Goal: Transaction & Acquisition: Purchase product/service

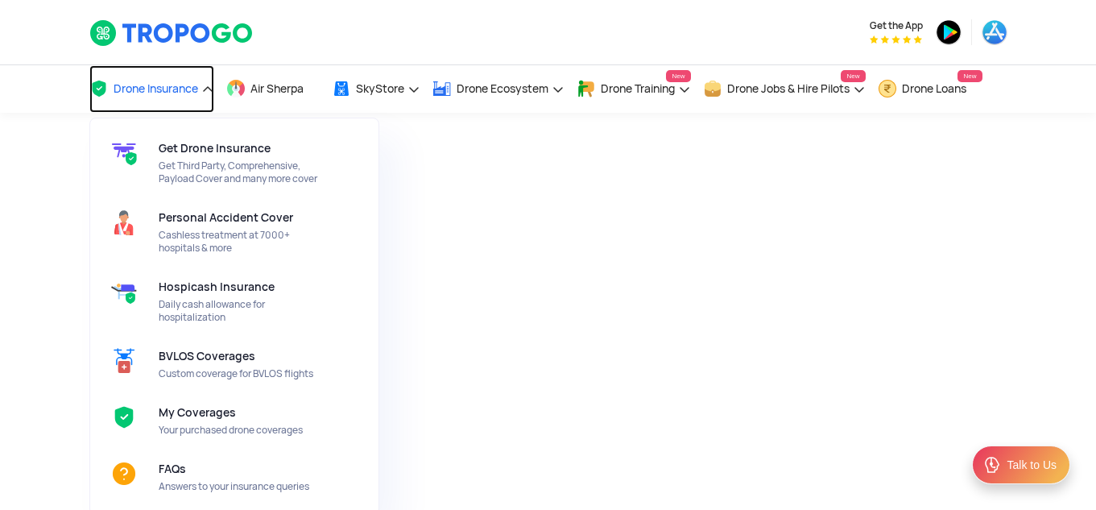
click at [186, 81] on link "Drone Insurance" at bounding box center [151, 89] width 125 height 48
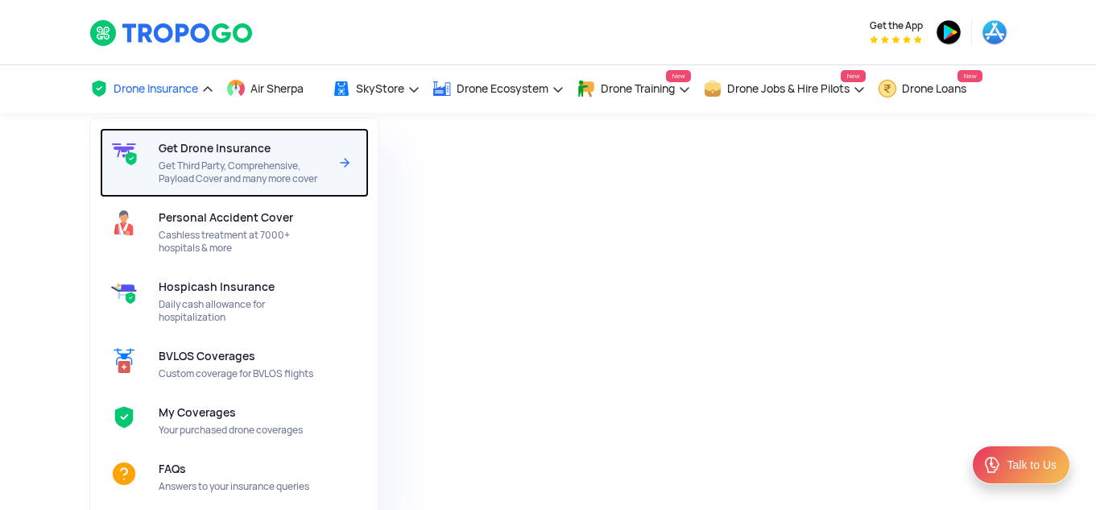
click at [275, 157] on div "Get Drone Insurance Get Third Party, Comprehensive, Payload Cover and many more…" at bounding box center [247, 162] width 176 height 69
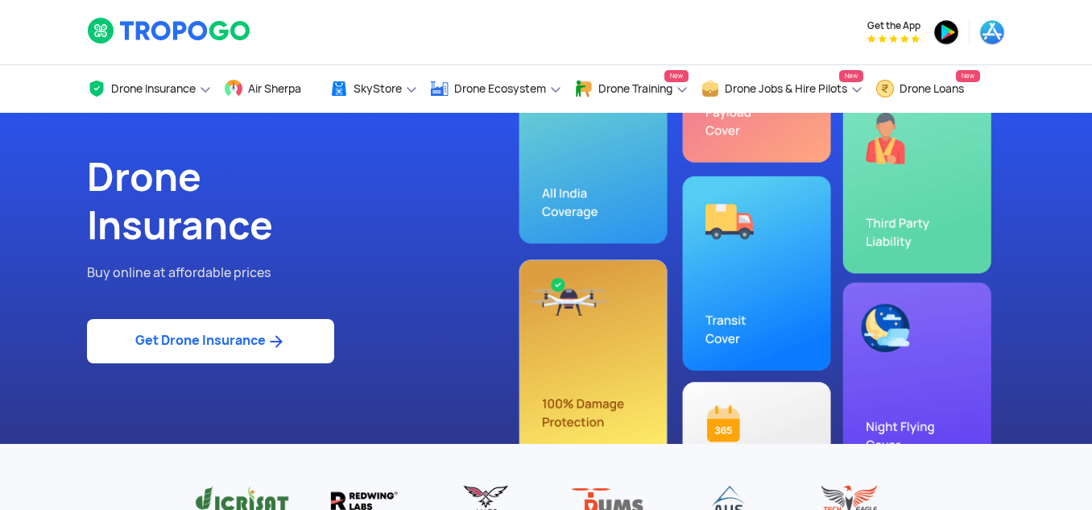
click at [282, 341] on img at bounding box center [276, 341] width 20 height 19
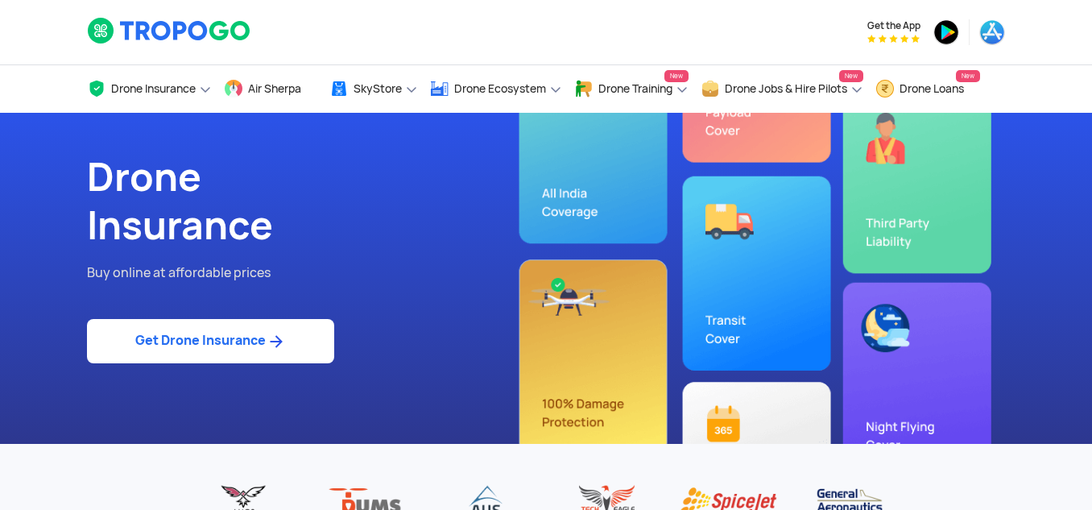
click at [205, 337] on link "Get Drone Insurance" at bounding box center [210, 341] width 247 height 44
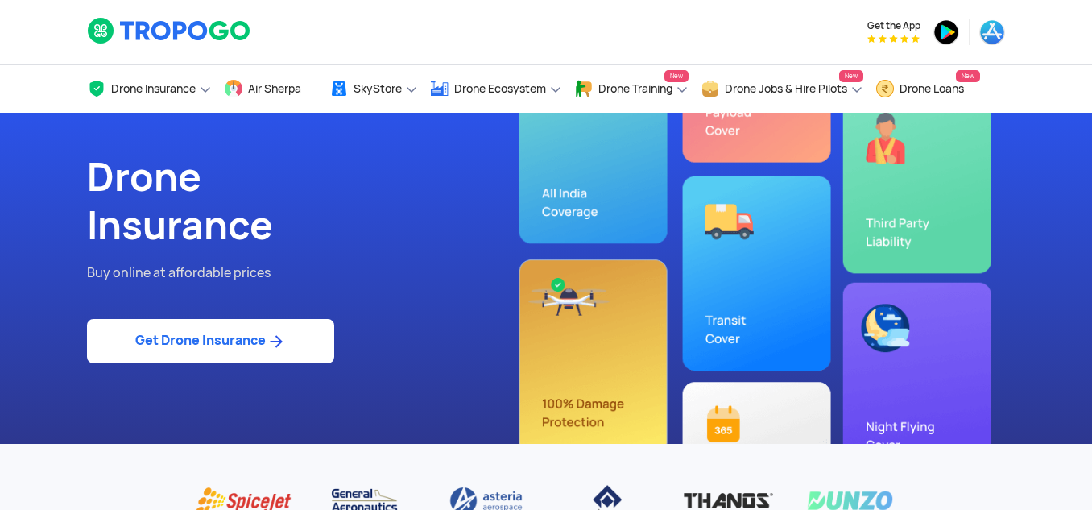
click at [193, 344] on link "Get Drone Insurance" at bounding box center [210, 341] width 247 height 44
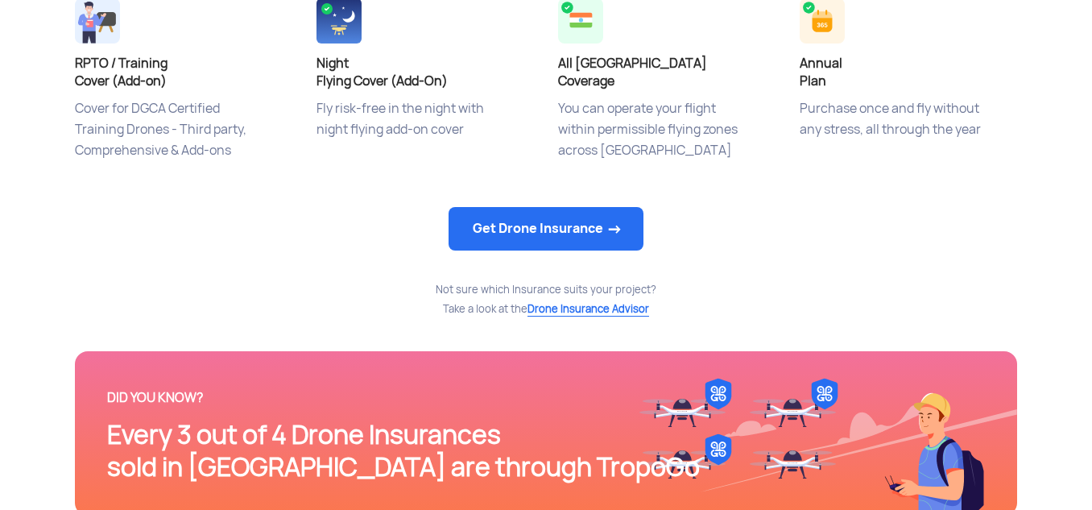
scroll to position [564, 0]
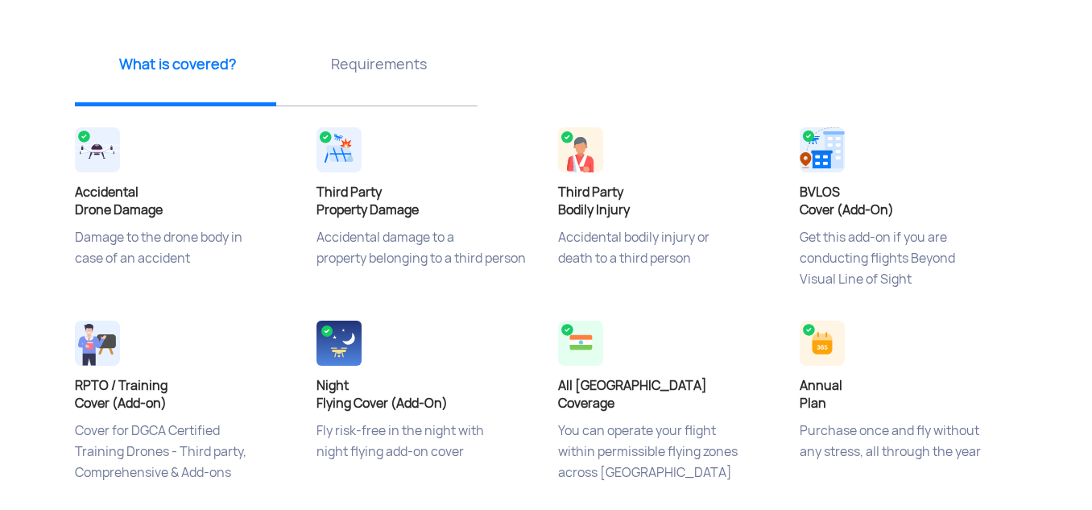
click at [347, 142] on img at bounding box center [338, 149] width 45 height 45
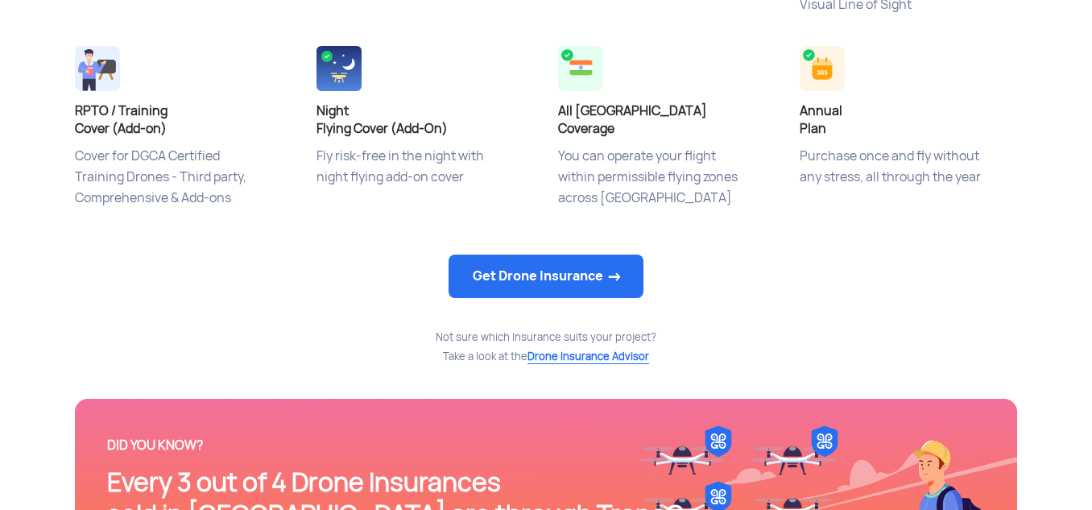
scroll to position [966, 0]
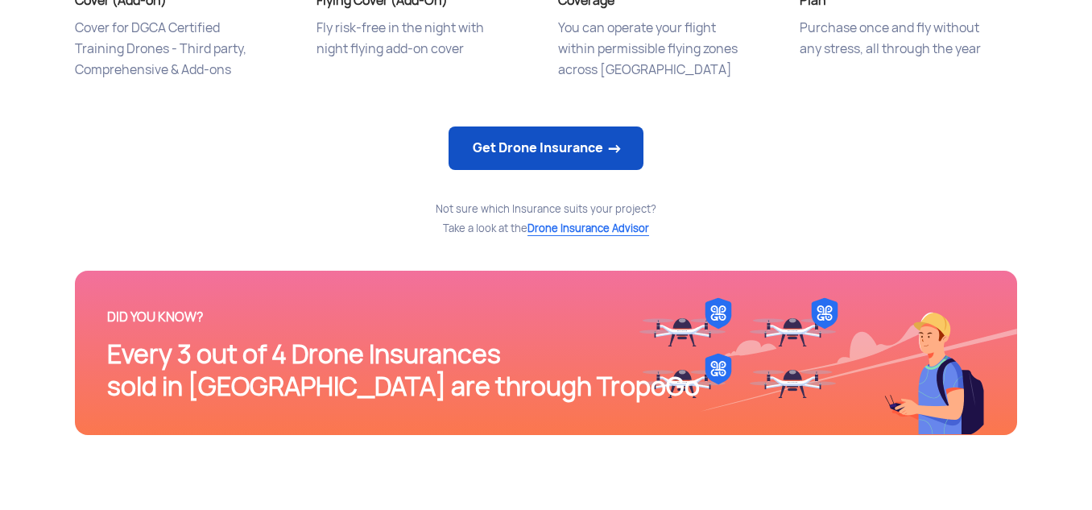
click at [576, 160] on link "Get Drone Insurance" at bounding box center [546, 147] width 195 height 43
click at [529, 148] on link "Get Drone Insurance" at bounding box center [546, 147] width 195 height 43
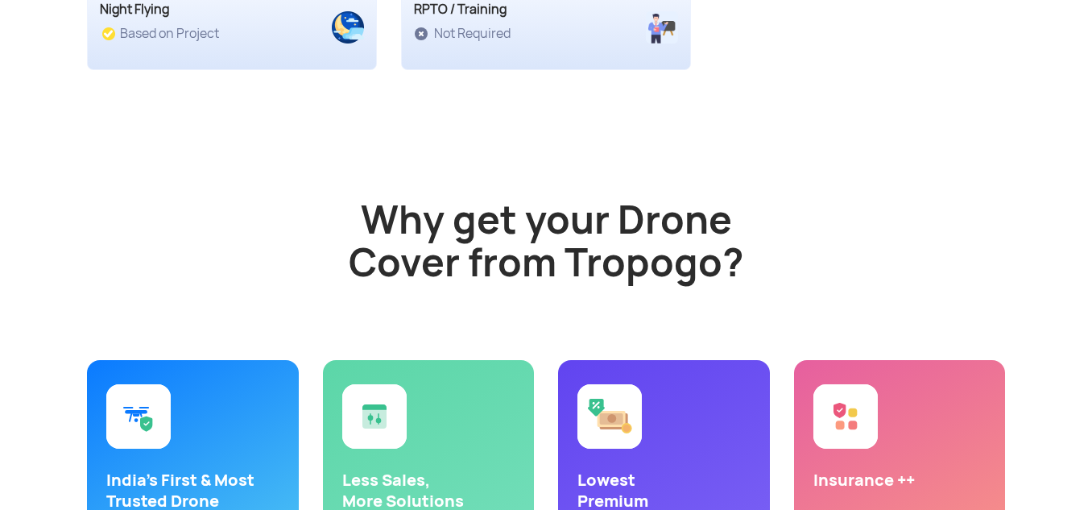
scroll to position [3141, 0]
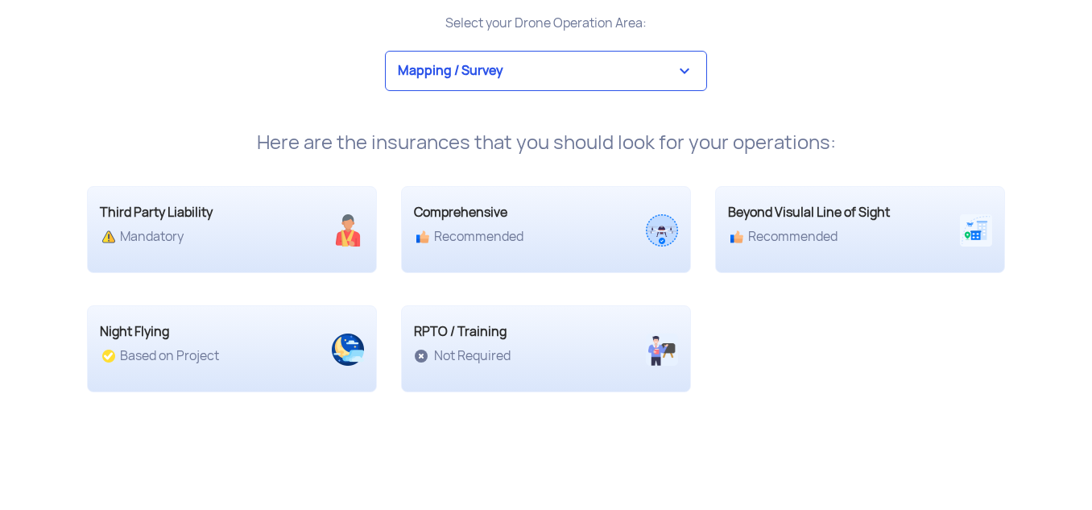
click at [178, 221] on div "Third Party Liability" at bounding box center [196, 212] width 192 height 19
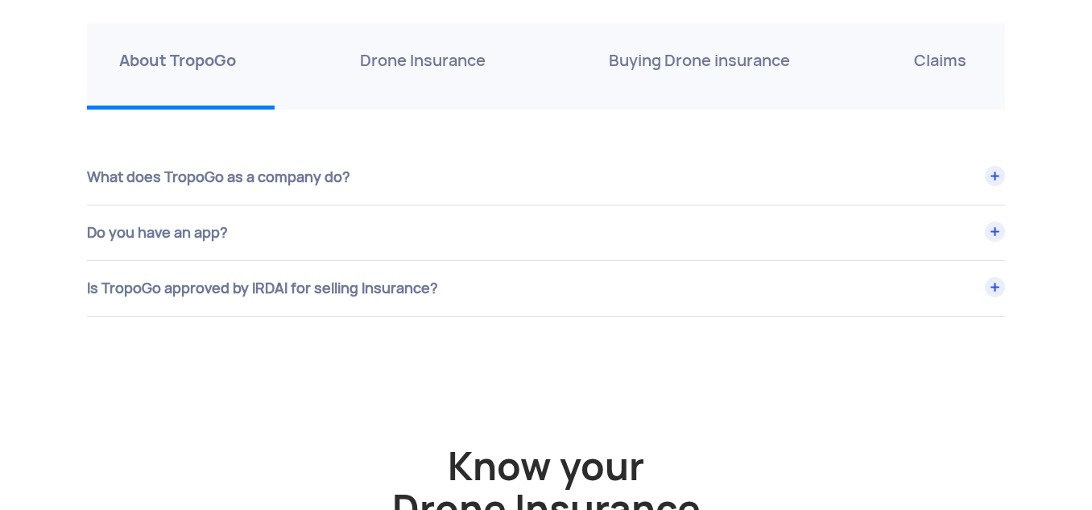
scroll to position [5557, 0]
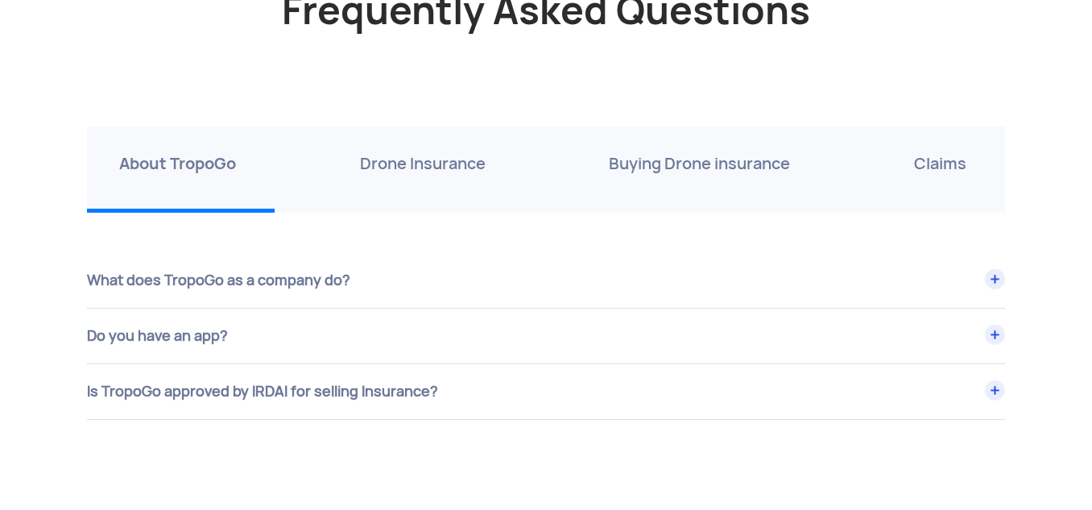
click at [417, 168] on p "Drone Insurance" at bounding box center [423, 164] width 126 height 26
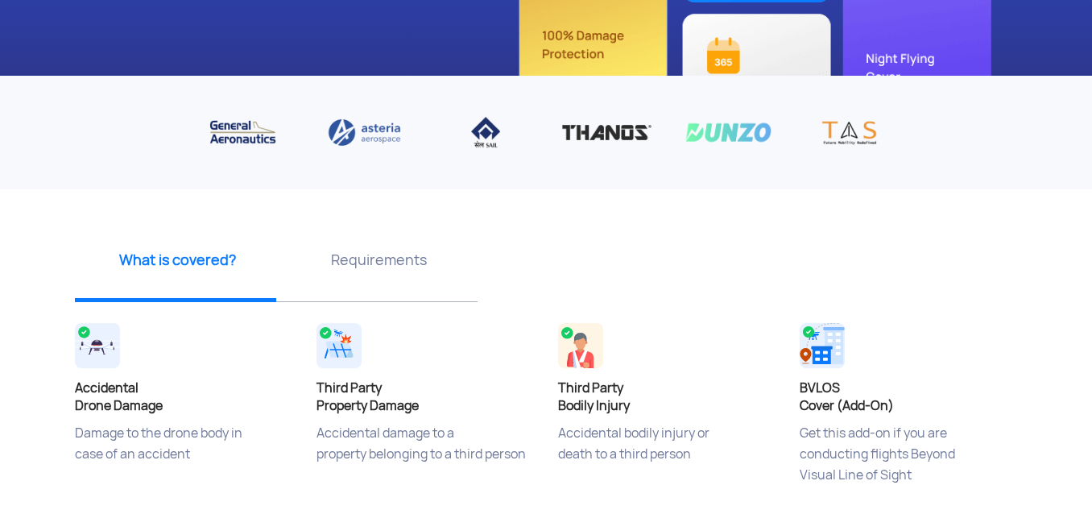
scroll to position [0, 0]
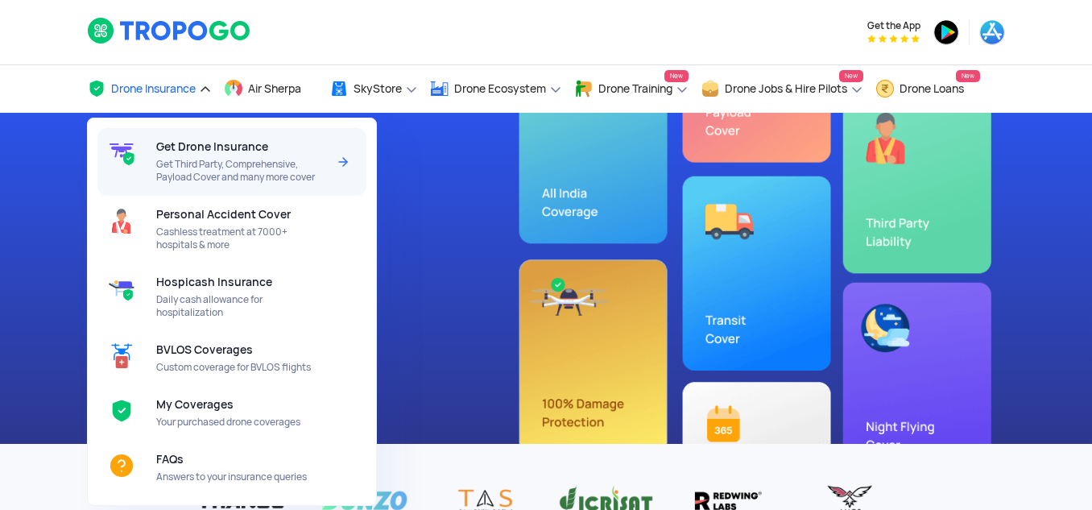
click at [200, 147] on span "Get Drone Insurance" at bounding box center [212, 146] width 112 height 13
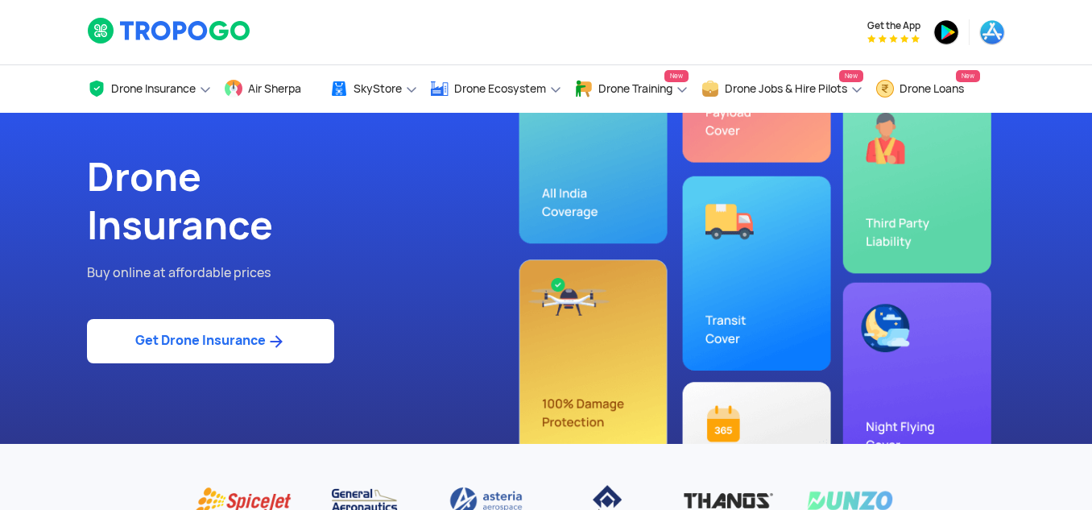
scroll to position [242, 0]
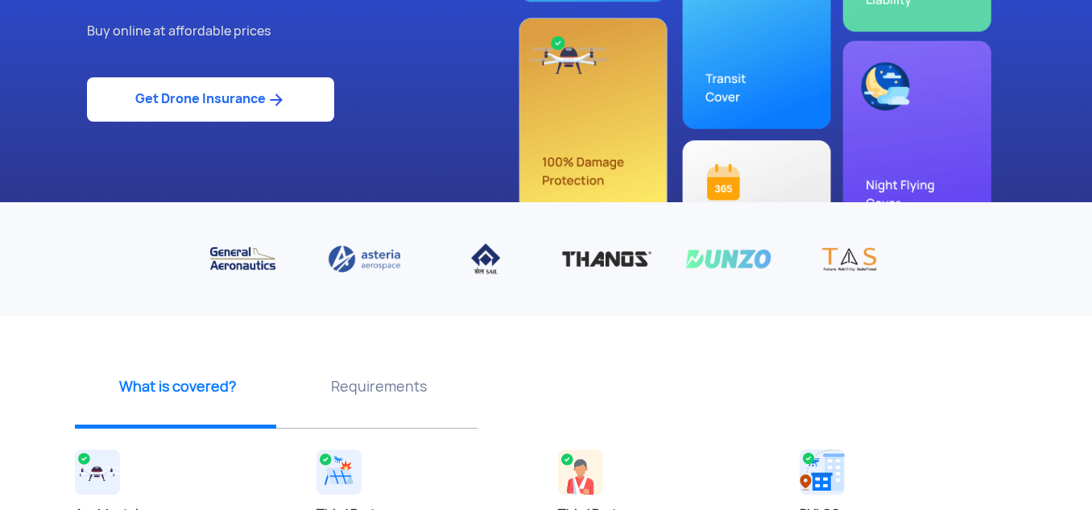
click at [238, 98] on link "Get Drone Insurance" at bounding box center [210, 99] width 247 height 44
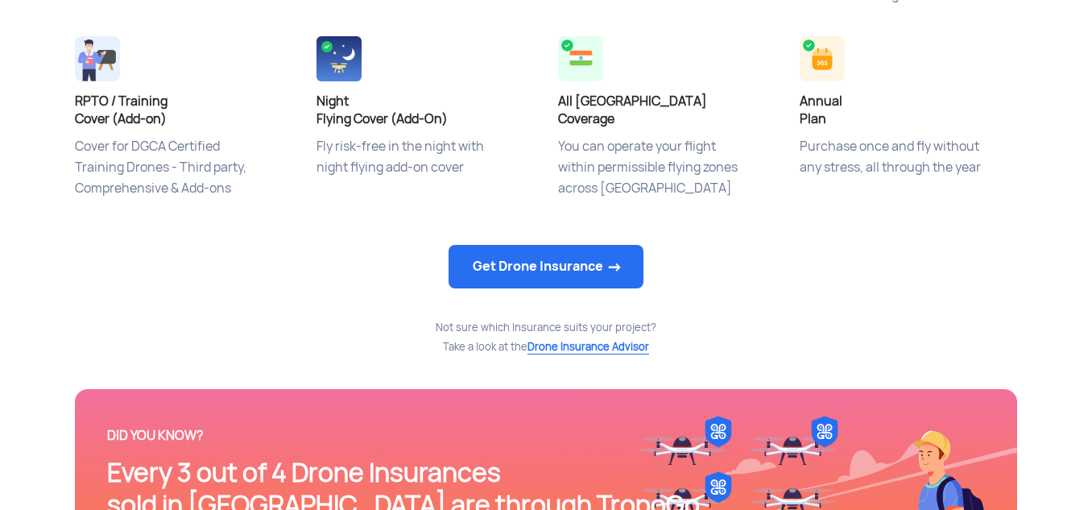
scroll to position [966, 0]
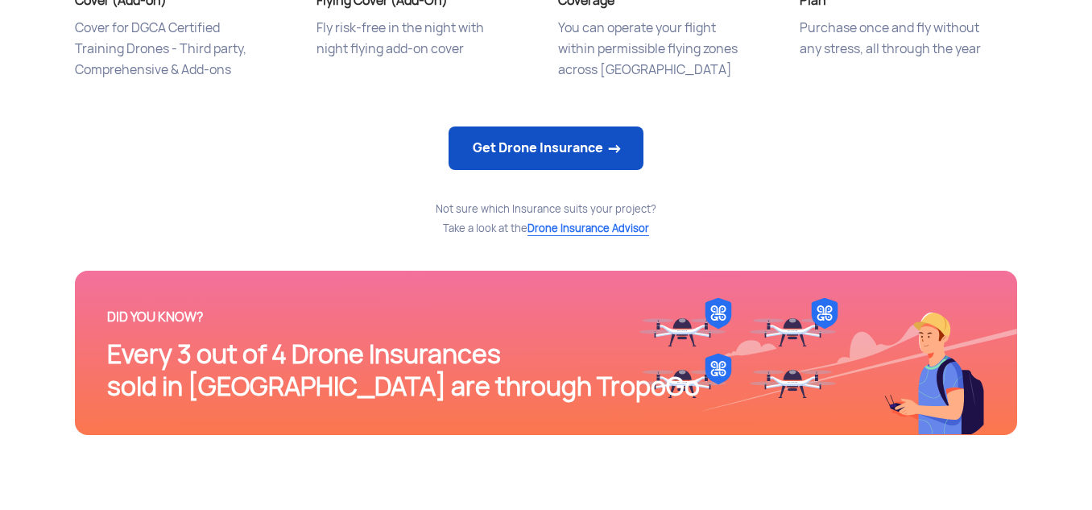
click at [503, 152] on link "Get Drone Insurance" at bounding box center [546, 147] width 195 height 43
click at [608, 139] on link "Get Drone Insurance" at bounding box center [546, 147] width 195 height 43
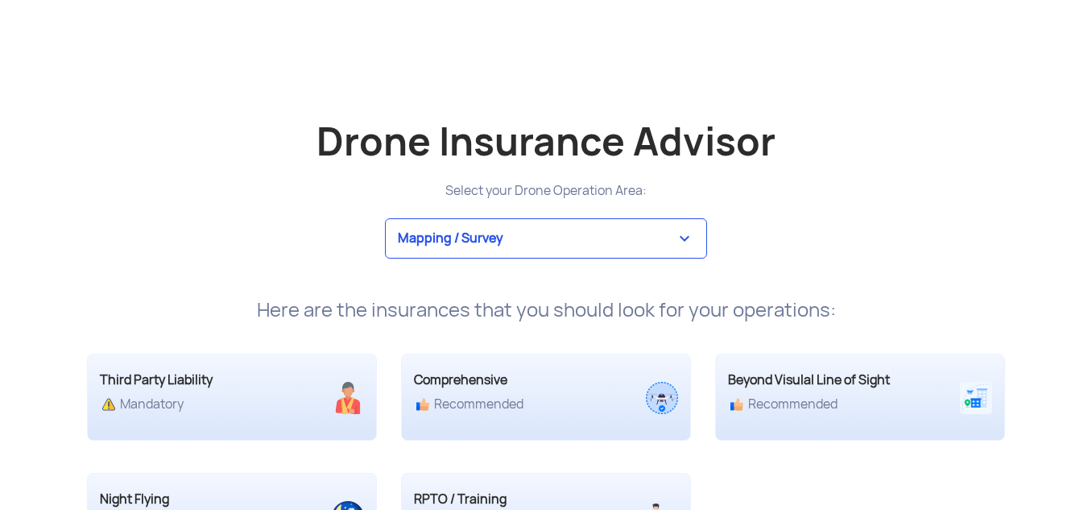
scroll to position [2980, 0]
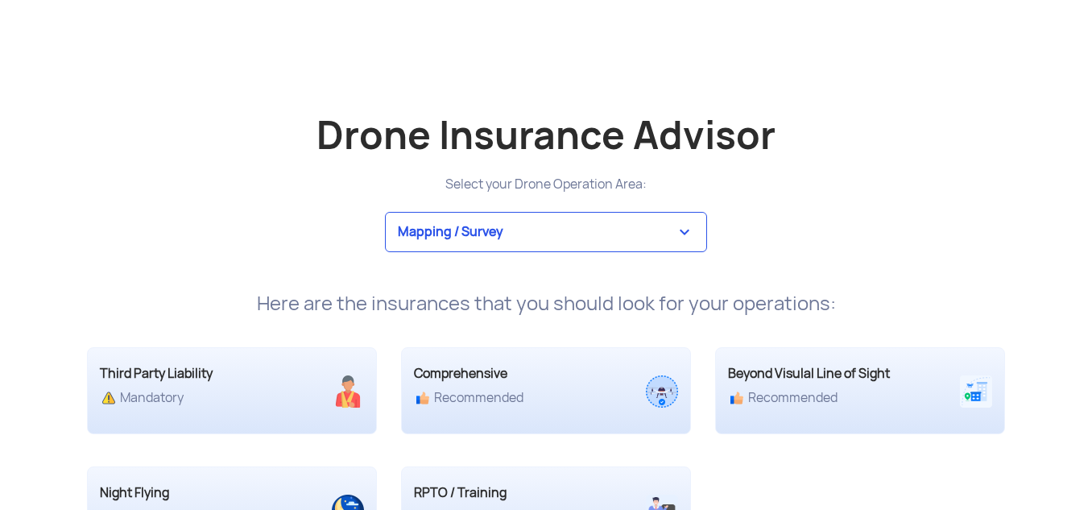
click at [669, 222] on select "Mapping / Survey Event Photography Agriculture Recreational Emergency / Police …" at bounding box center [546, 232] width 322 height 40
select select "13"
click at [385, 212] on select "Mapping / Survey Event Photography Agriculture Recreational Emergency / Police …" at bounding box center [546, 232] width 322 height 40
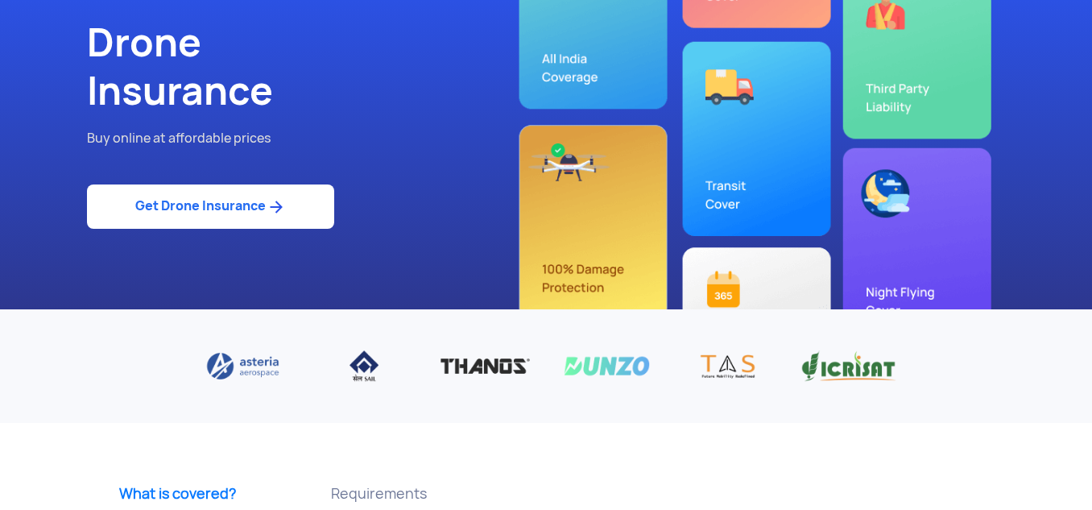
scroll to position [0, 0]
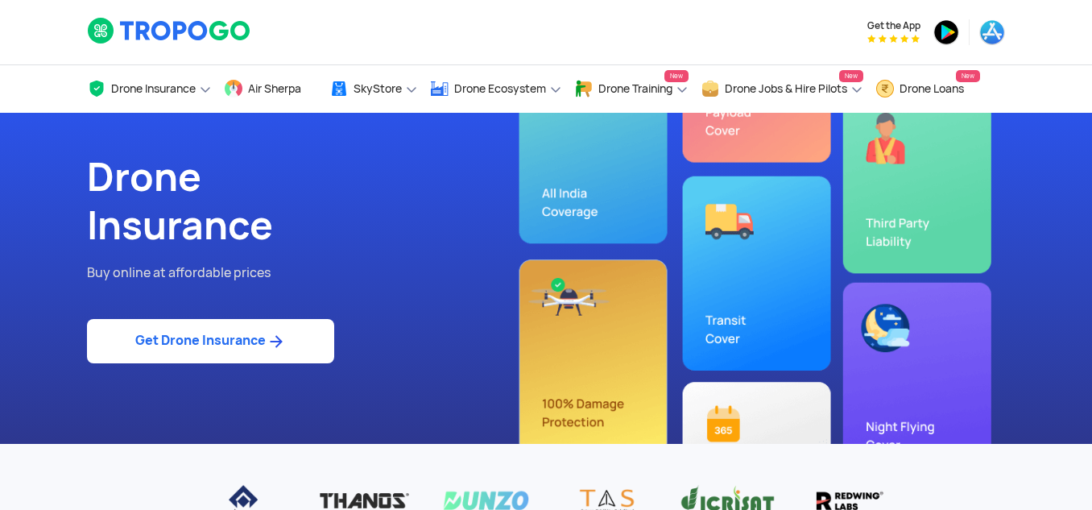
click at [141, 39] on img at bounding box center [169, 30] width 165 height 27
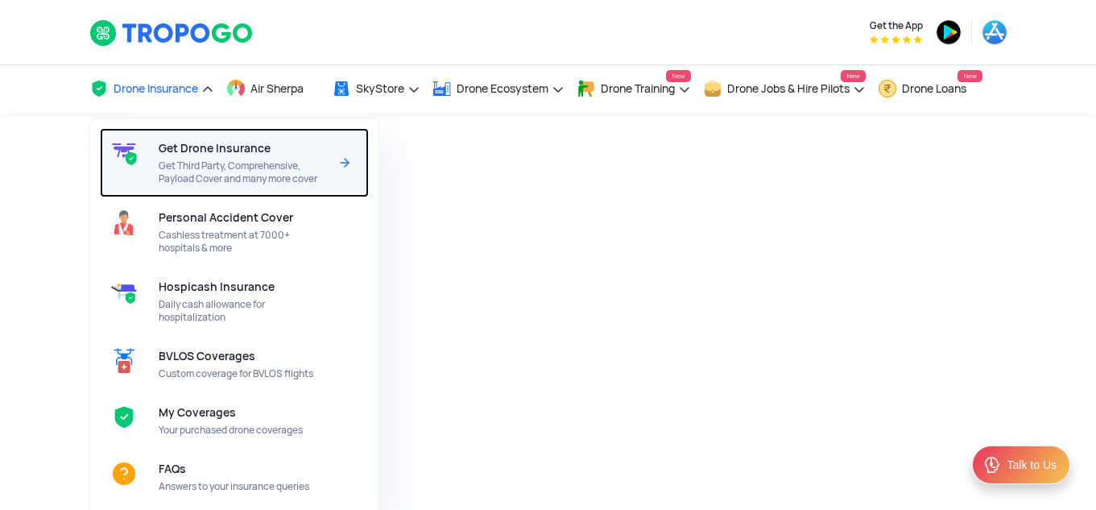
click at [163, 148] on span "Get Drone Insurance" at bounding box center [215, 148] width 112 height 13
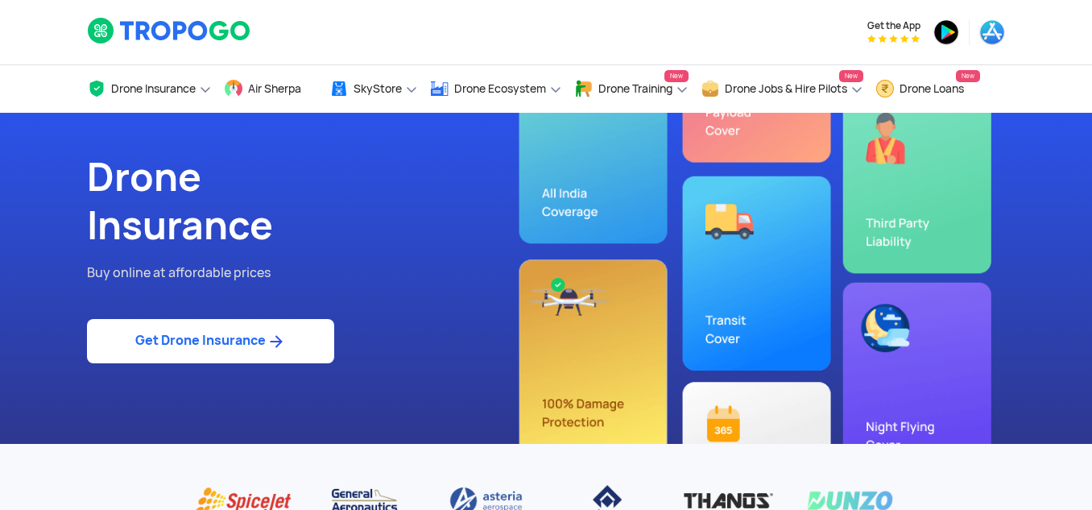
click at [178, 349] on link "Get Drone Insurance" at bounding box center [210, 341] width 247 height 44
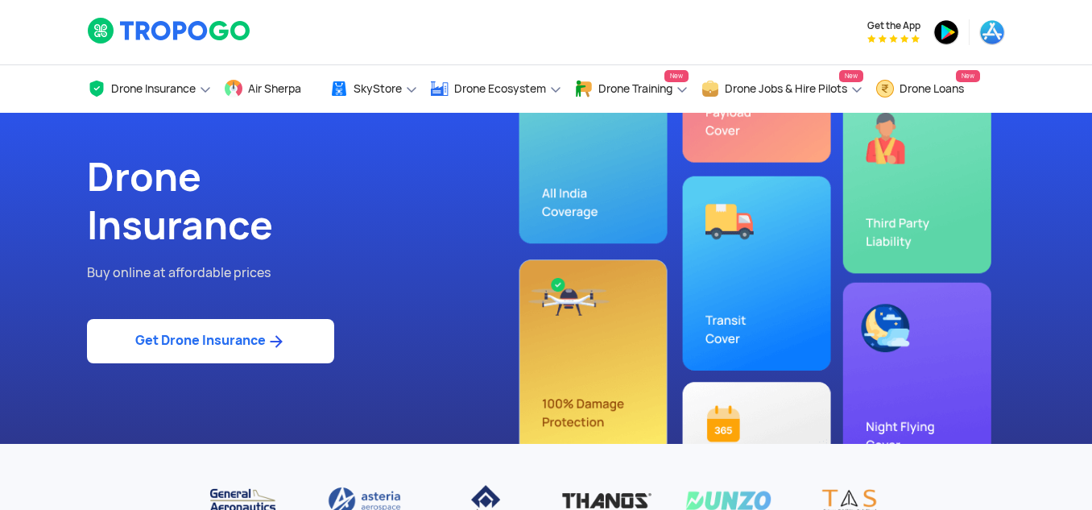
click at [187, 342] on link "Get Drone Insurance" at bounding box center [210, 341] width 247 height 44
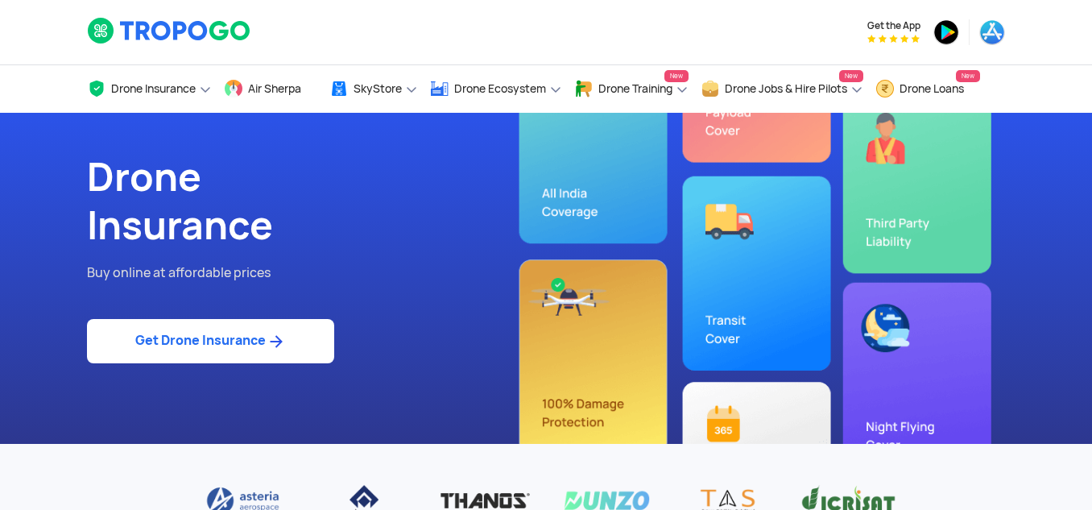
click at [187, 342] on link "Get Drone Insurance" at bounding box center [210, 341] width 247 height 44
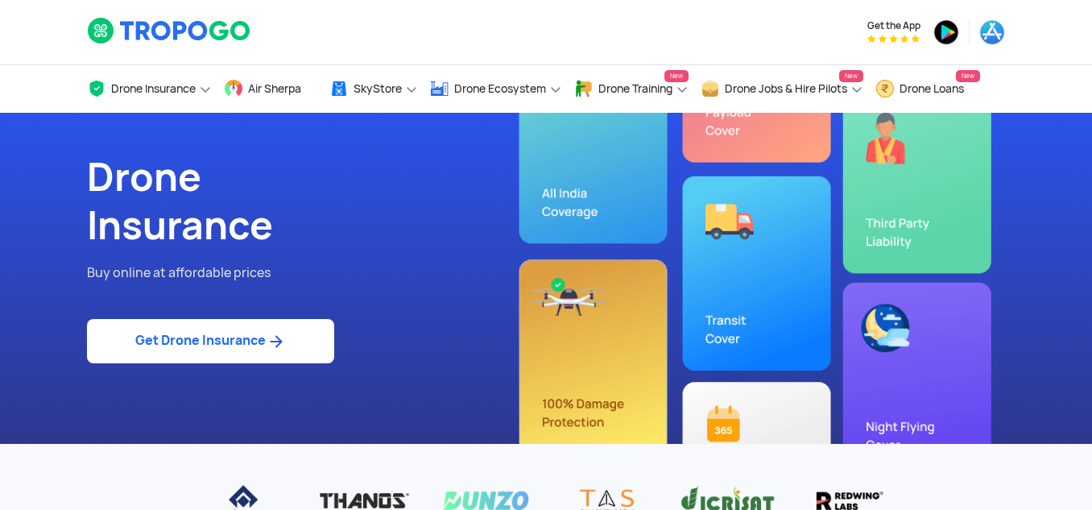
click at [274, 341] on img at bounding box center [276, 341] width 20 height 19
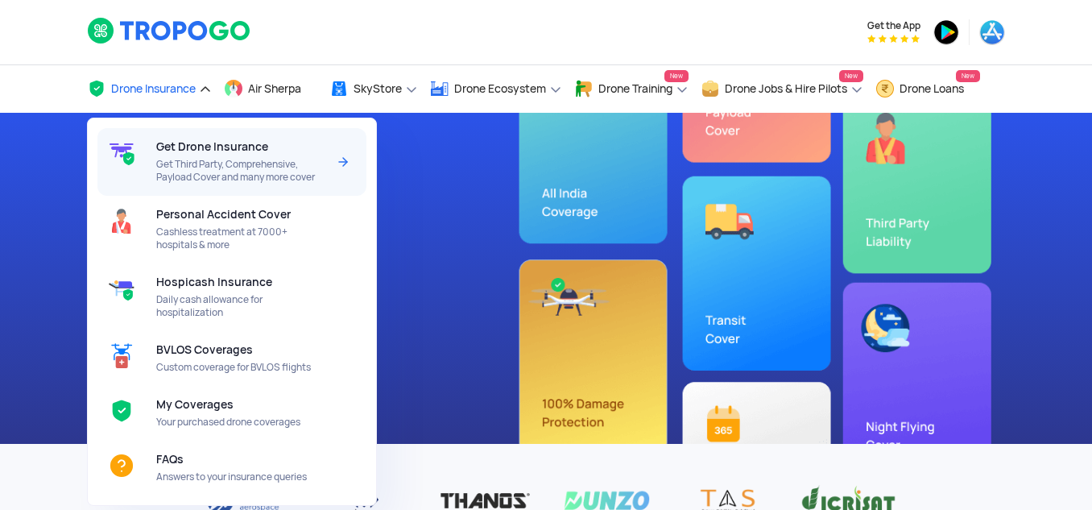
click at [225, 163] on span "Get Third Party, Comprehensive, Payload Cover and many more cover" at bounding box center [241, 171] width 170 height 26
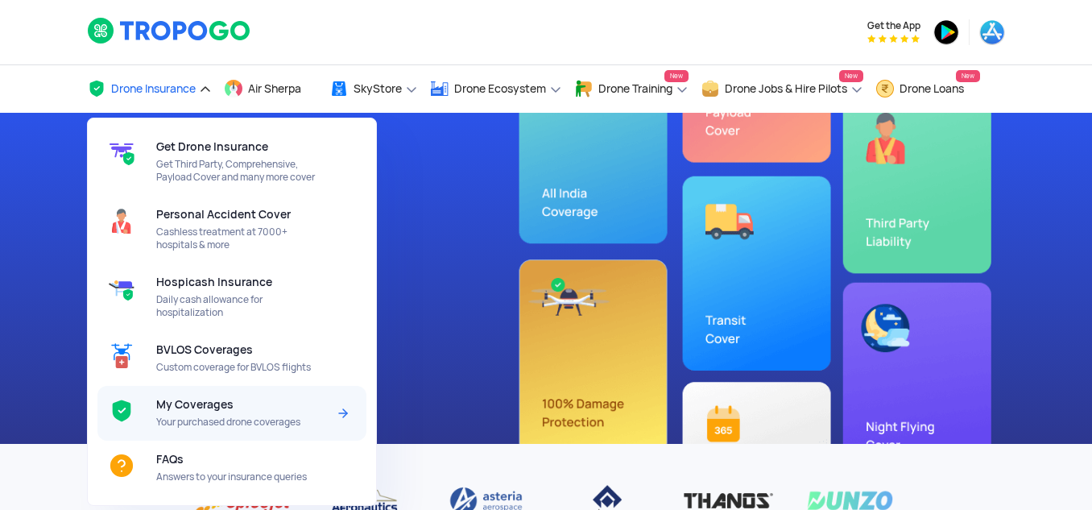
click at [215, 404] on span "My Coverages" at bounding box center [194, 404] width 77 height 13
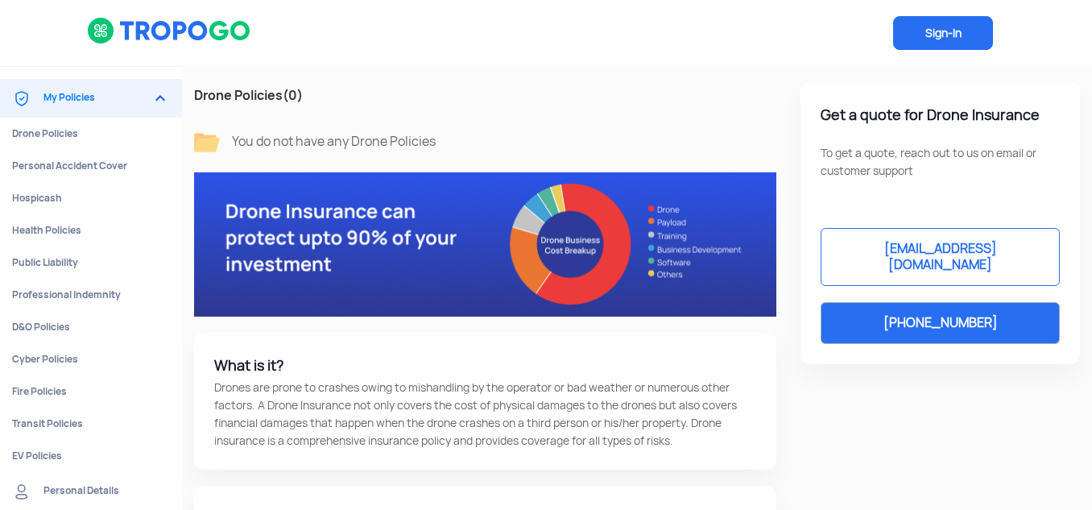
click at [952, 31] on span "Sign-In" at bounding box center [943, 33] width 100 height 34
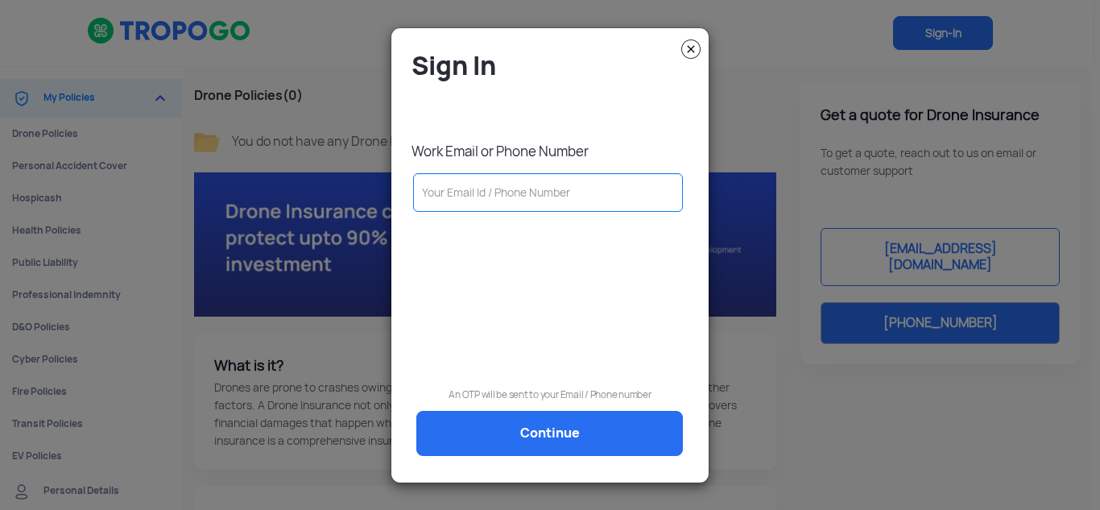
click at [528, 196] on input "text" at bounding box center [548, 192] width 270 height 39
type input "acm.rpto@rru.ac.in"
click at [516, 437] on div "Sign In Work Email or Phone Number acm.rpto@rru.ac.in An OTP will be sent to yo…" at bounding box center [549, 261] width 293 height 425
click at [558, 427] on div "Sign In Work Email or Phone Number acm.rpto@rru.ac.in An OTP will be sent to yo…" at bounding box center [549, 261] width 293 height 425
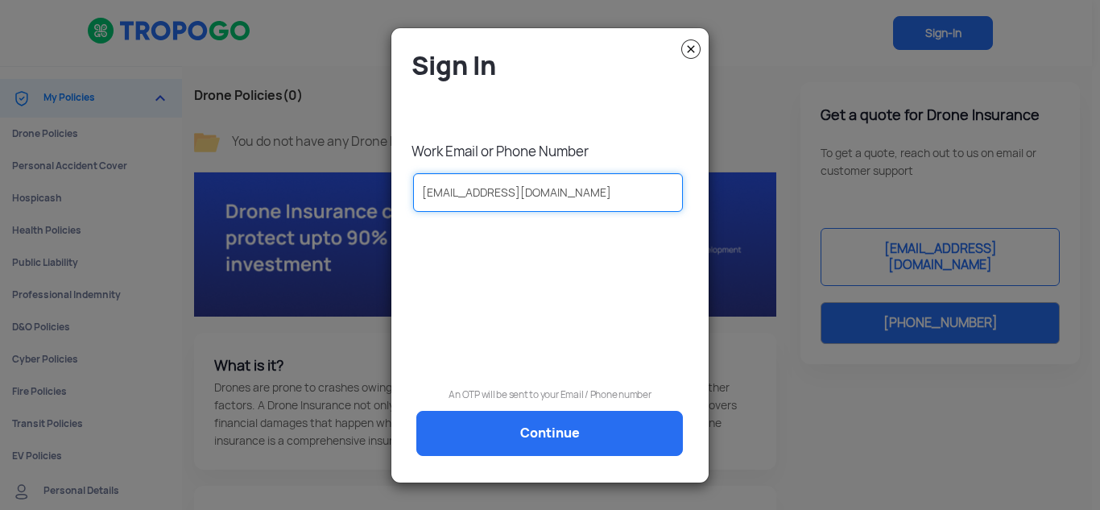
click at [556, 194] on input "acm.rpto@rru.ac.in" at bounding box center [548, 192] width 270 height 39
click at [552, 431] on div "Sign In Work Email or Phone Number acm.rpto@rru.ac.in An OTP will be sent to yo…" at bounding box center [549, 261] width 293 height 425
click at [690, 47] on img at bounding box center [690, 48] width 19 height 19
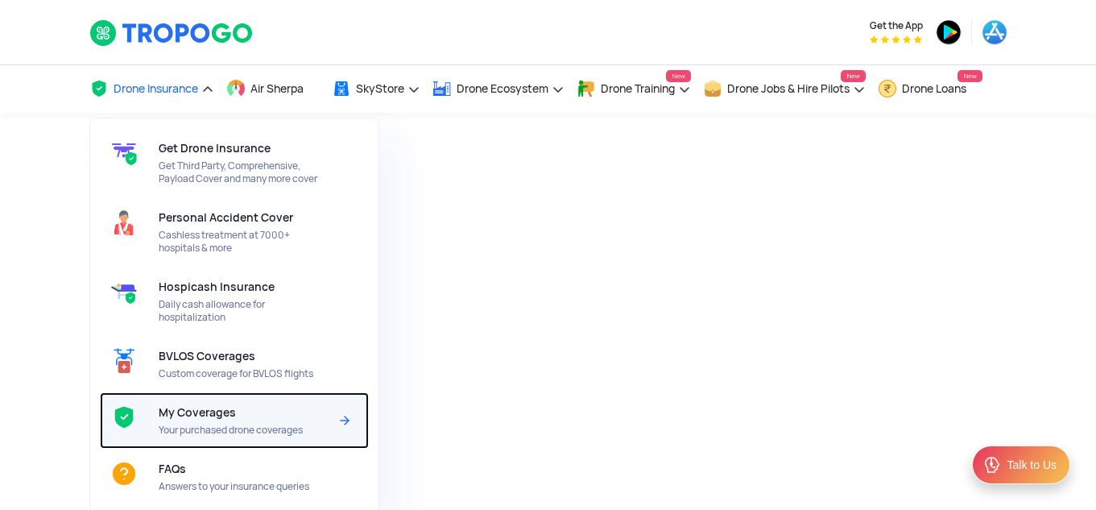
click at [205, 397] on div "My Coverages Your purchased drone coverages" at bounding box center [247, 420] width 176 height 56
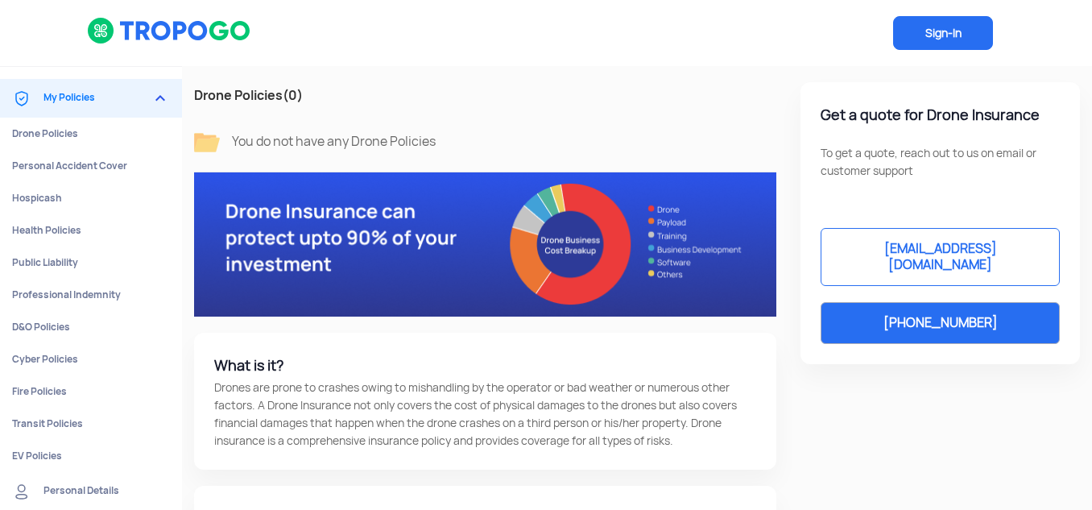
click at [956, 34] on span "Sign-In" at bounding box center [943, 33] width 100 height 34
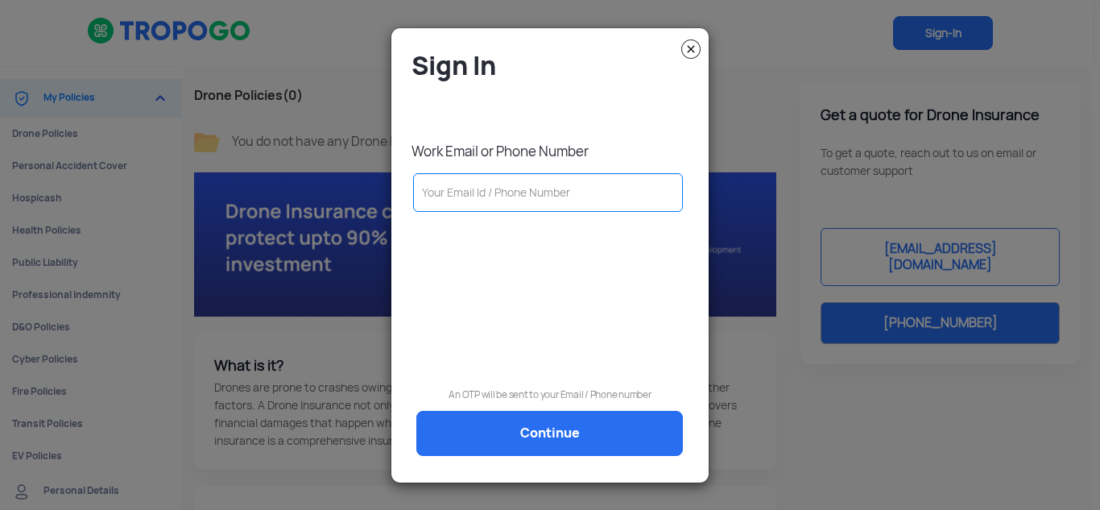
click at [585, 189] on input "text" at bounding box center [548, 192] width 270 height 39
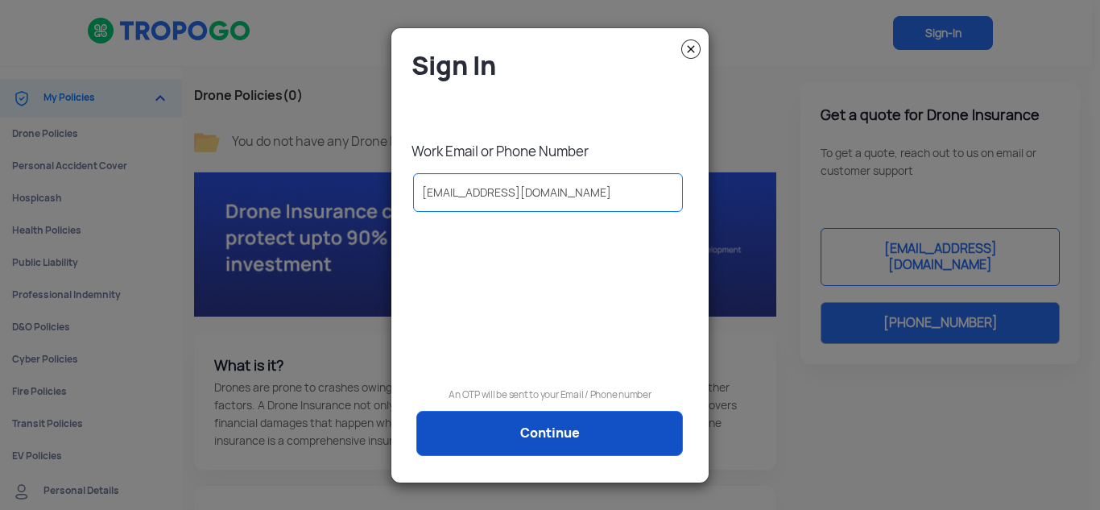
type input "acm.rpto@rru.ac.in"
click at [556, 425] on link "Continue" at bounding box center [549, 433] width 267 height 45
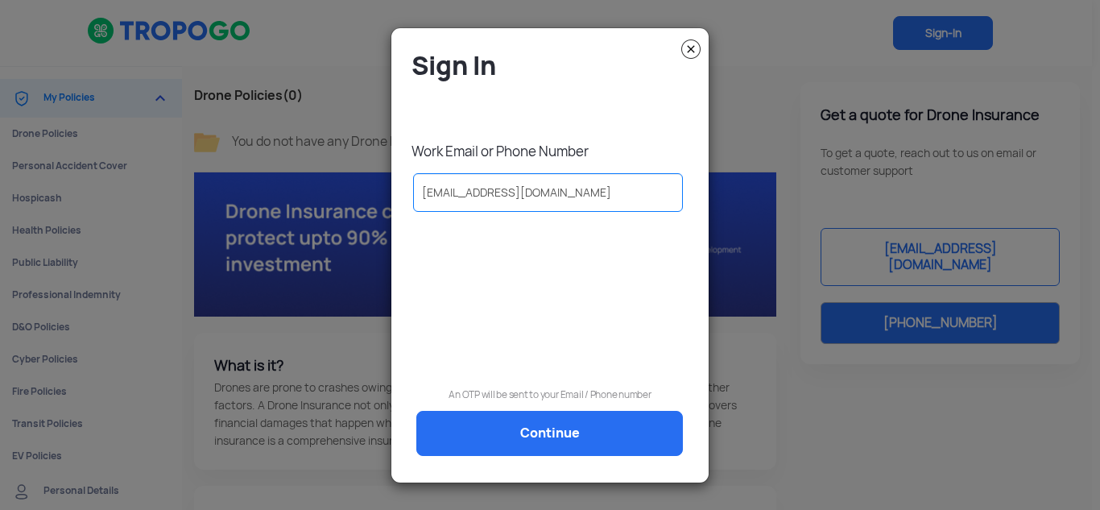
click at [693, 56] on img at bounding box center [690, 48] width 19 height 19
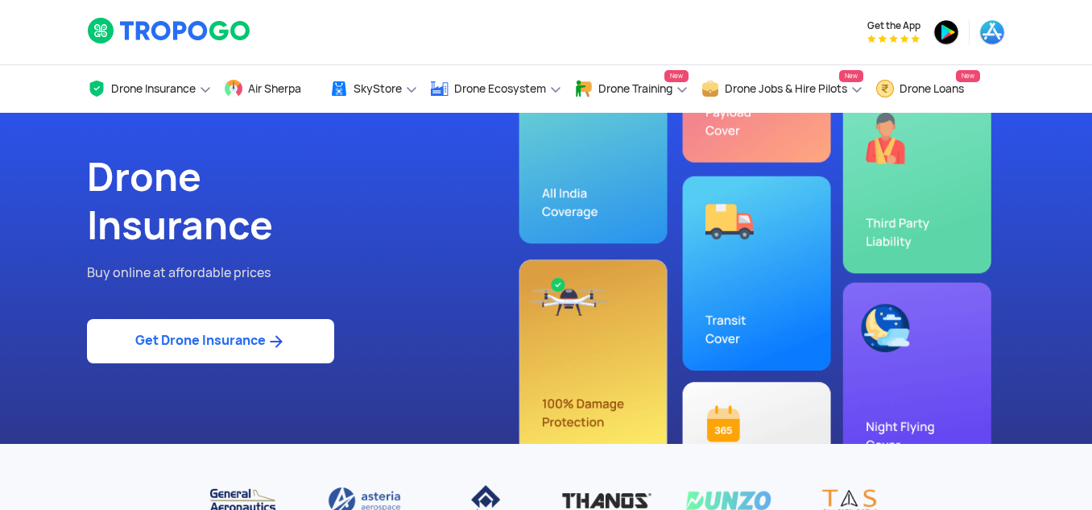
click at [193, 333] on link "Get Drone Insurance" at bounding box center [210, 341] width 247 height 44
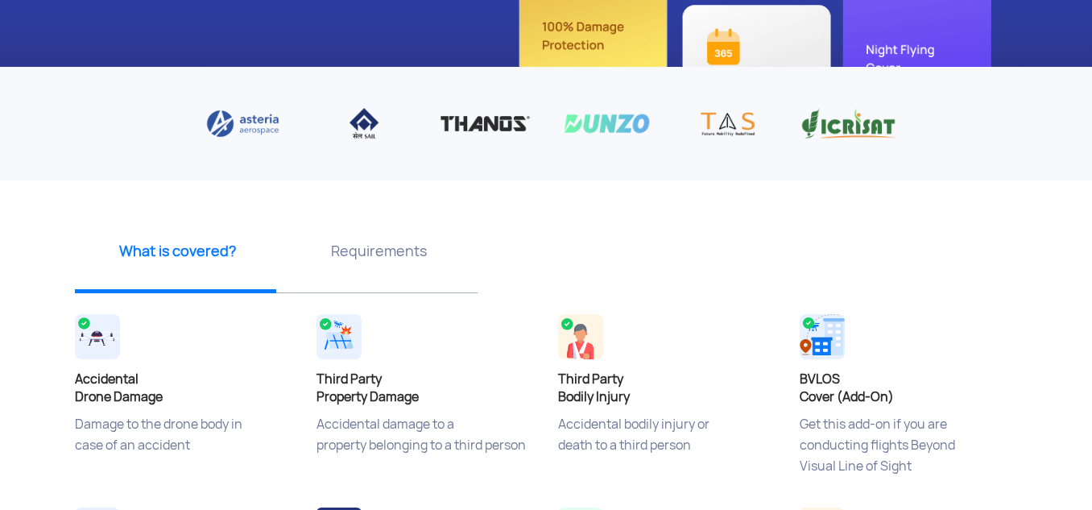
scroll to position [483, 0]
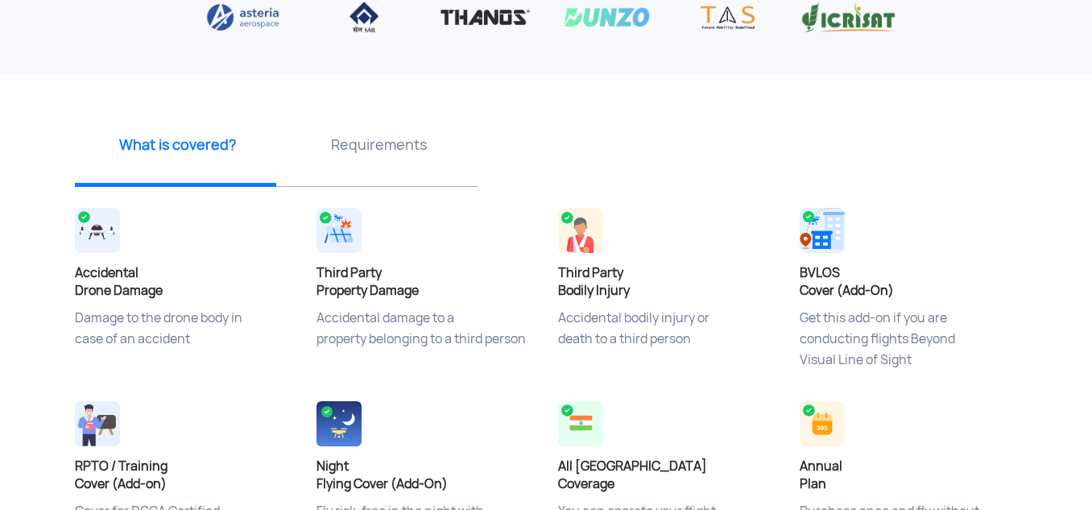
click at [412, 151] on p "Requirements" at bounding box center [378, 144] width 189 height 20
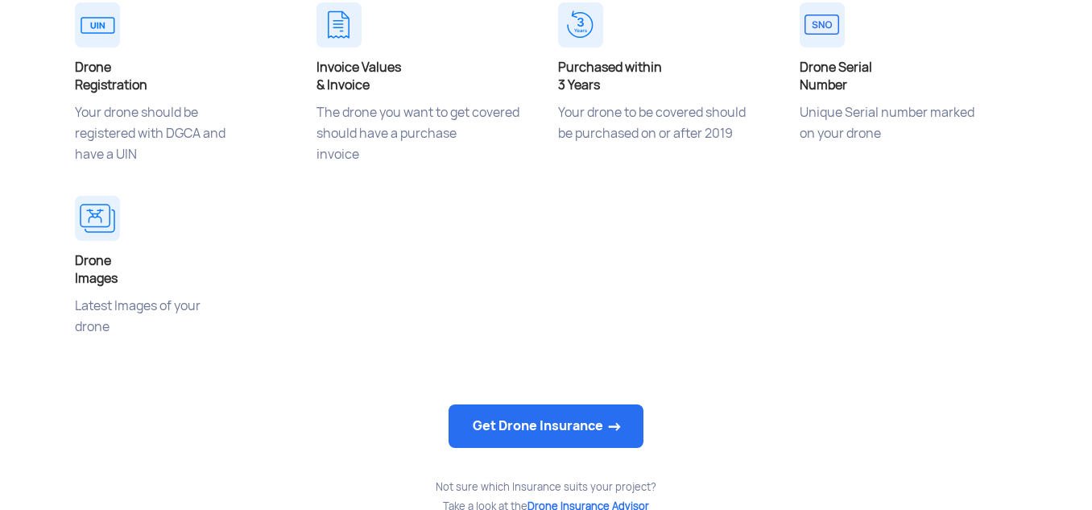
scroll to position [805, 0]
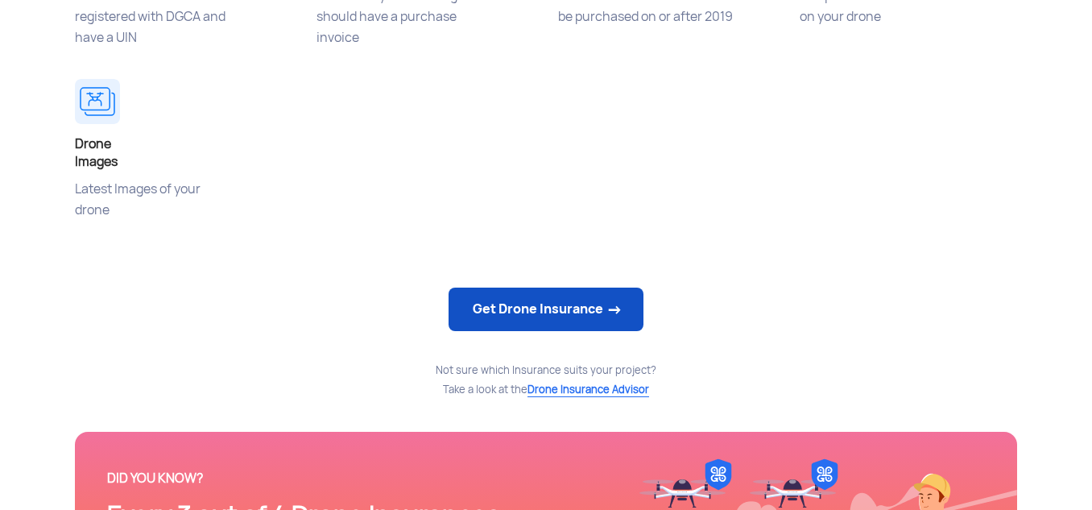
click at [486, 315] on link "Get Drone Insurance" at bounding box center [546, 308] width 195 height 43
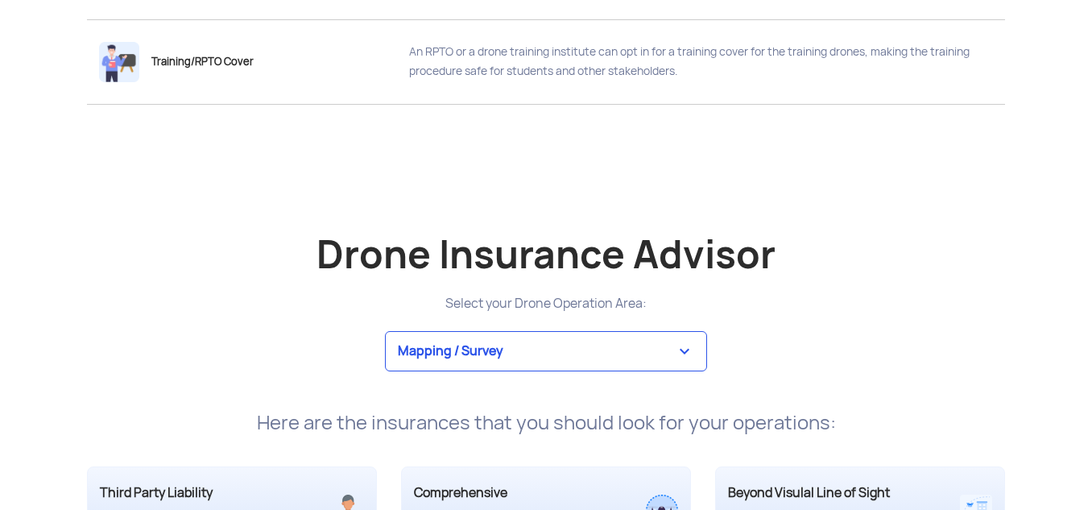
scroll to position [2899, 0]
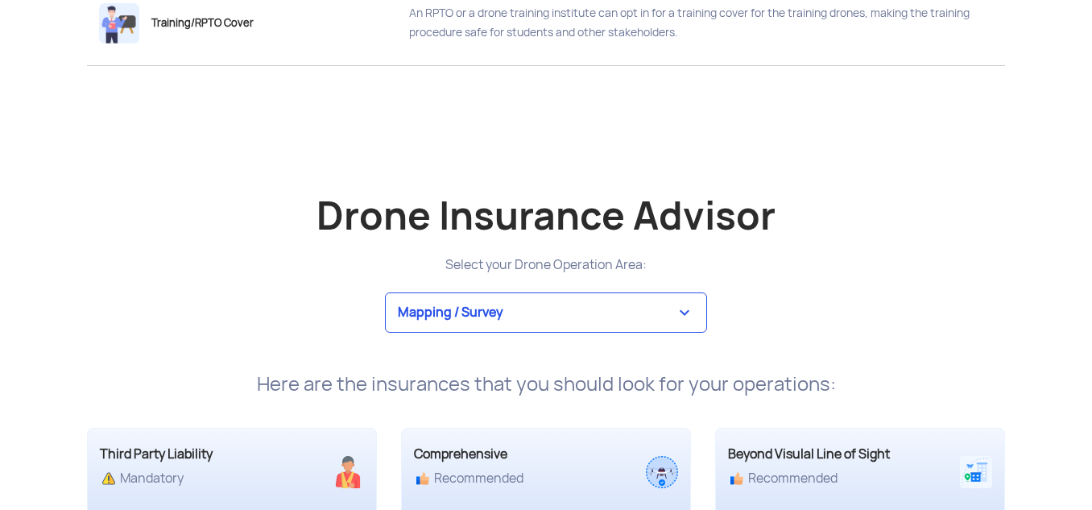
click at [605, 312] on select "Mapping / Survey Event Photography Agriculture Recreational Emergency / Police …" at bounding box center [546, 312] width 322 height 40
select select "13"
click at [385, 292] on select "Mapping / Survey Event Photography Agriculture Recreational Emergency / Police …" at bounding box center [546, 312] width 322 height 40
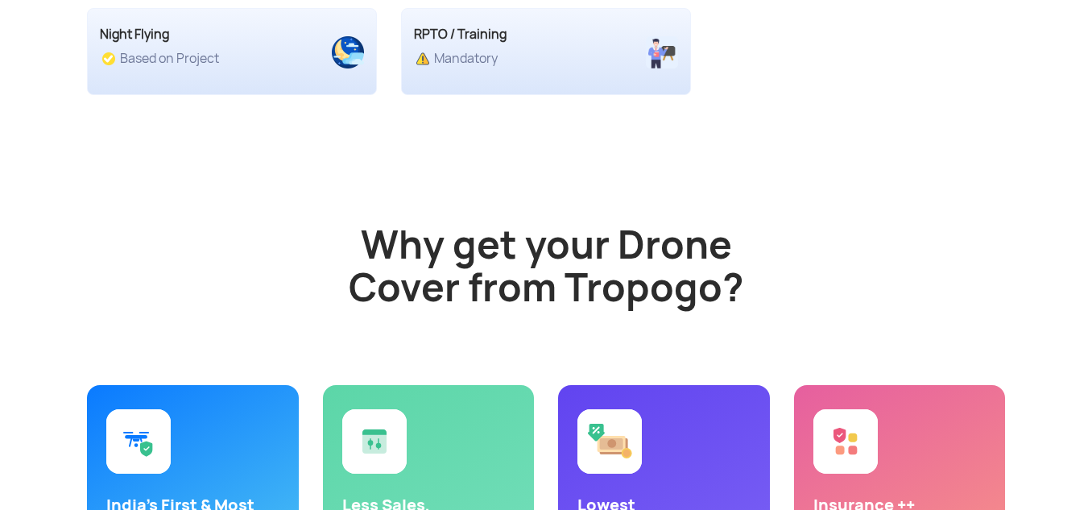
scroll to position [3302, 0]
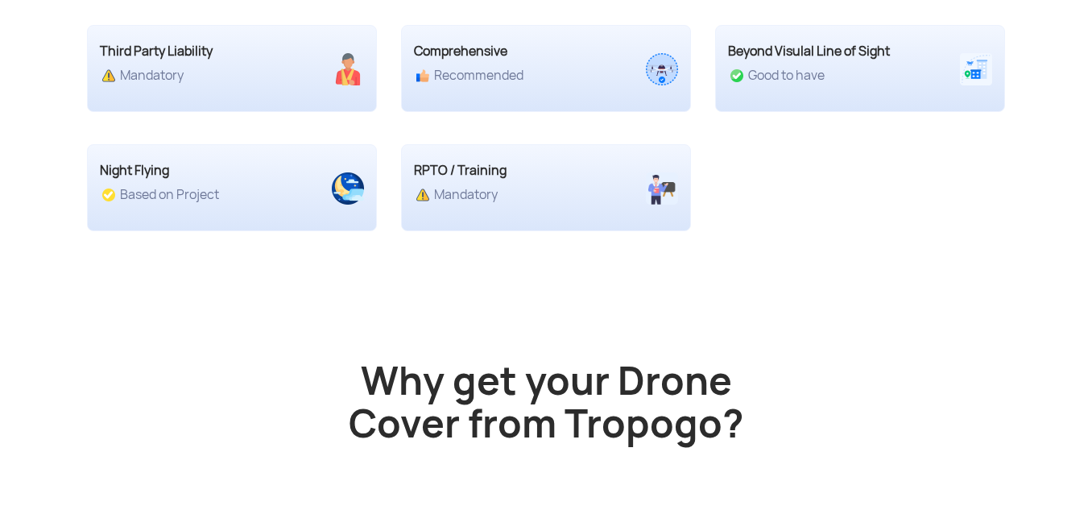
click at [842, 80] on div "Good to have" at bounding box center [824, 76] width 192 height 16
click at [535, 80] on div "Recommended" at bounding box center [510, 76] width 192 height 16
click at [242, 83] on div "Mandatory" at bounding box center [196, 76] width 192 height 16
click at [283, 188] on div "Based on Project" at bounding box center [196, 195] width 192 height 16
click at [648, 186] on img at bounding box center [662, 188] width 32 height 32
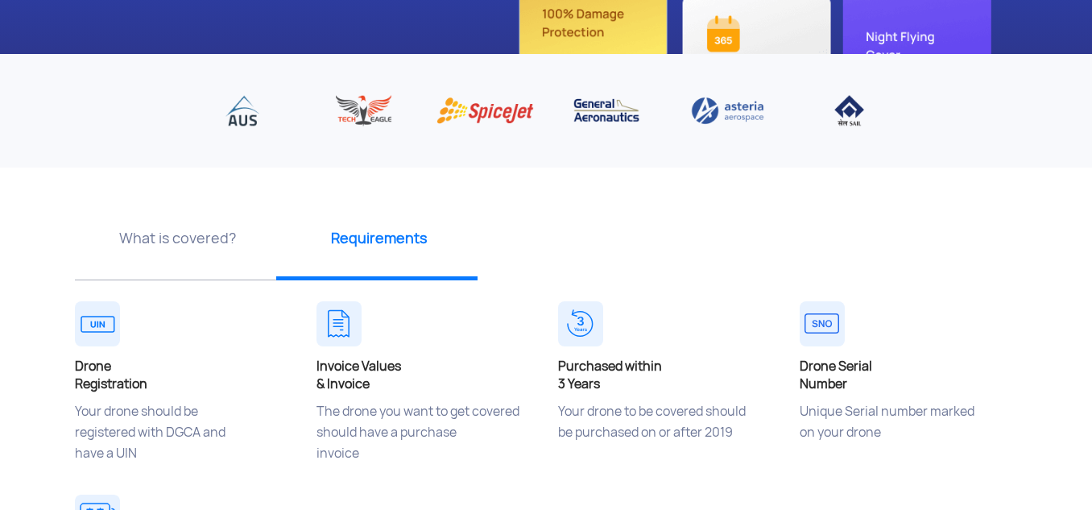
scroll to position [242, 0]
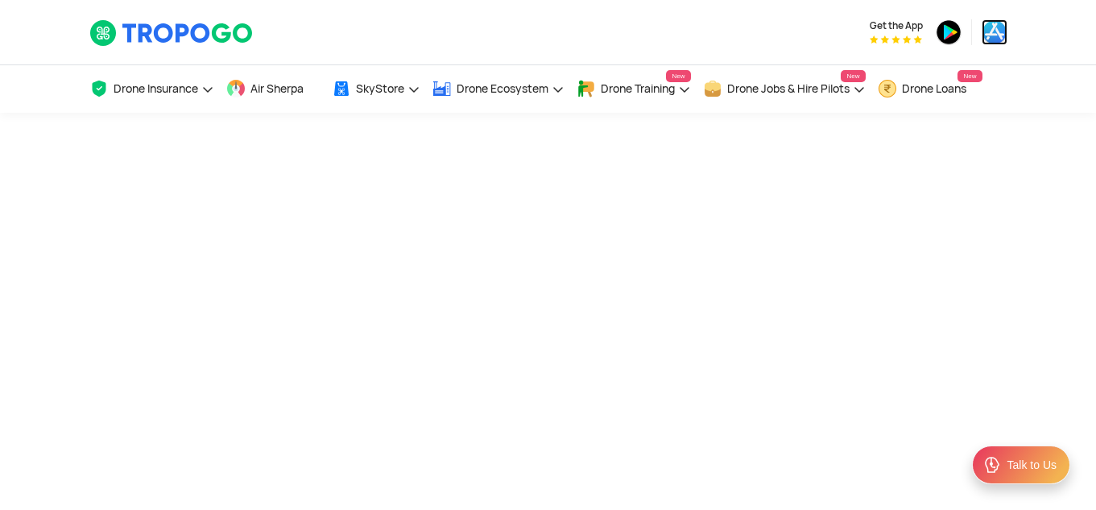
click at [1004, 25] on img at bounding box center [995, 32] width 26 height 26
click at [272, 288] on div at bounding box center [548, 314] width 1096 height 403
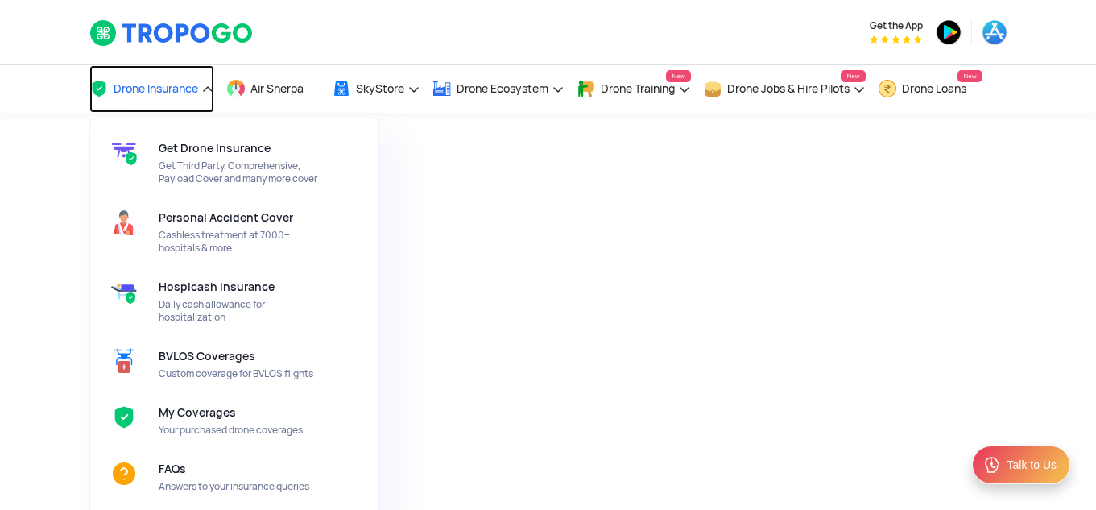
click at [169, 91] on span "Drone Insurance" at bounding box center [156, 88] width 85 height 13
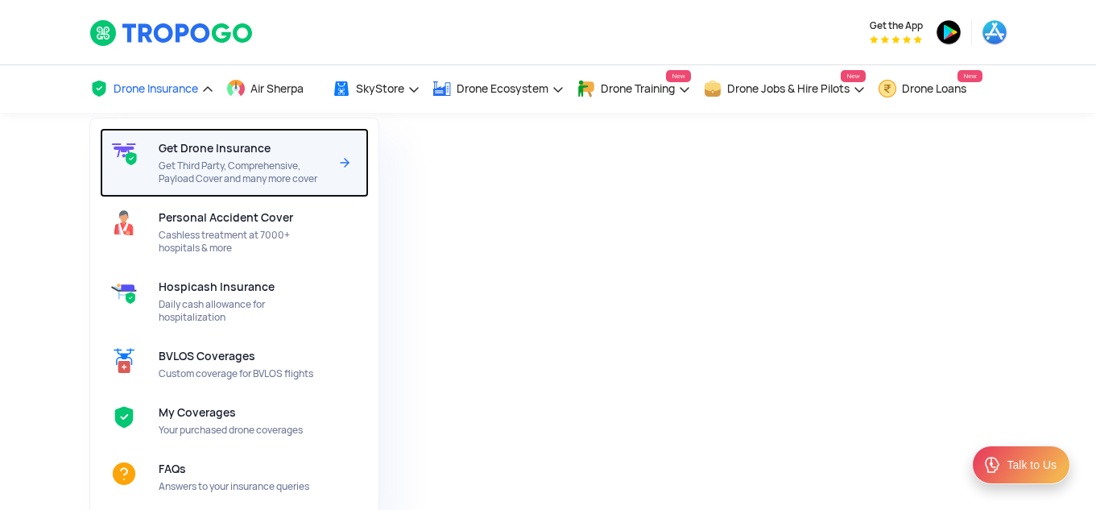
click at [193, 155] on span "Get Drone Insurance" at bounding box center [215, 148] width 112 height 13
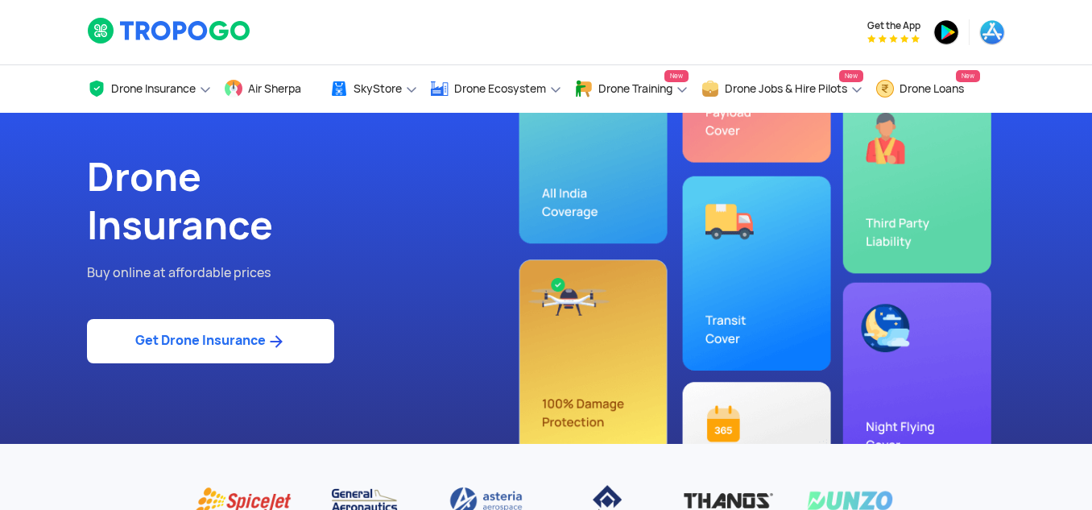
click at [246, 329] on link "Get Drone Insurance" at bounding box center [210, 341] width 247 height 44
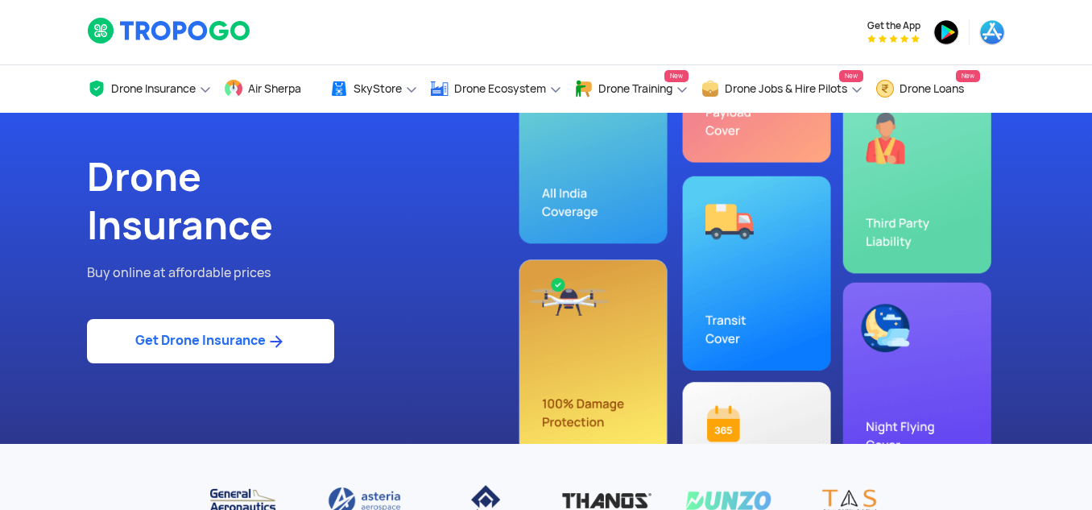
click at [212, 267] on p "Buy online at affordable prices" at bounding box center [310, 273] width 447 height 21
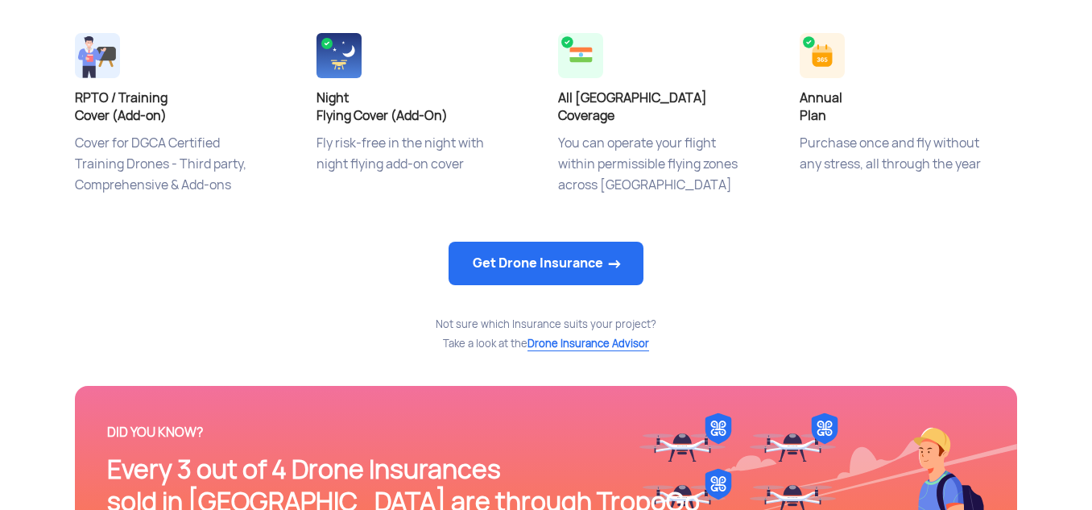
scroll to position [897, 0]
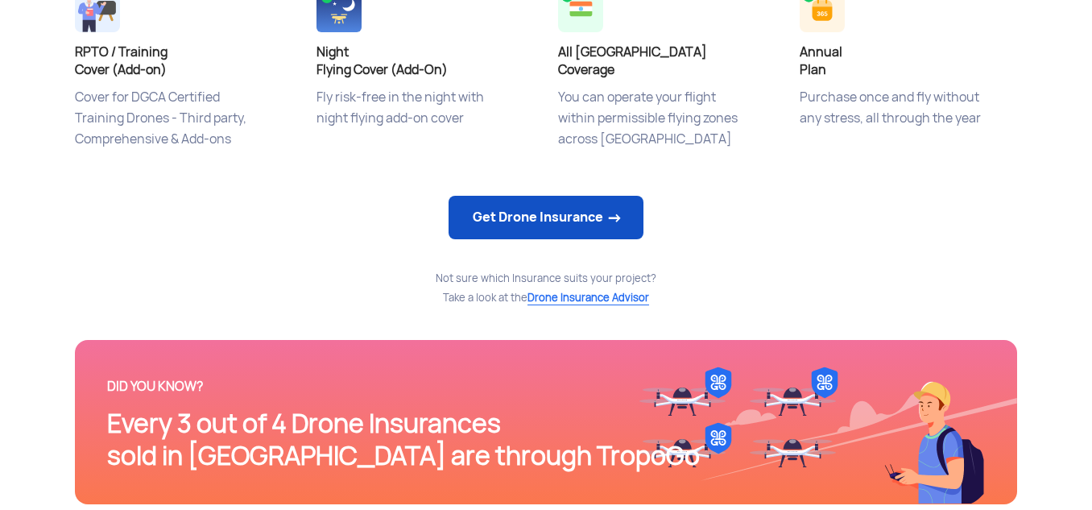
click at [568, 225] on link "Get Drone Insurance" at bounding box center [546, 217] width 195 height 43
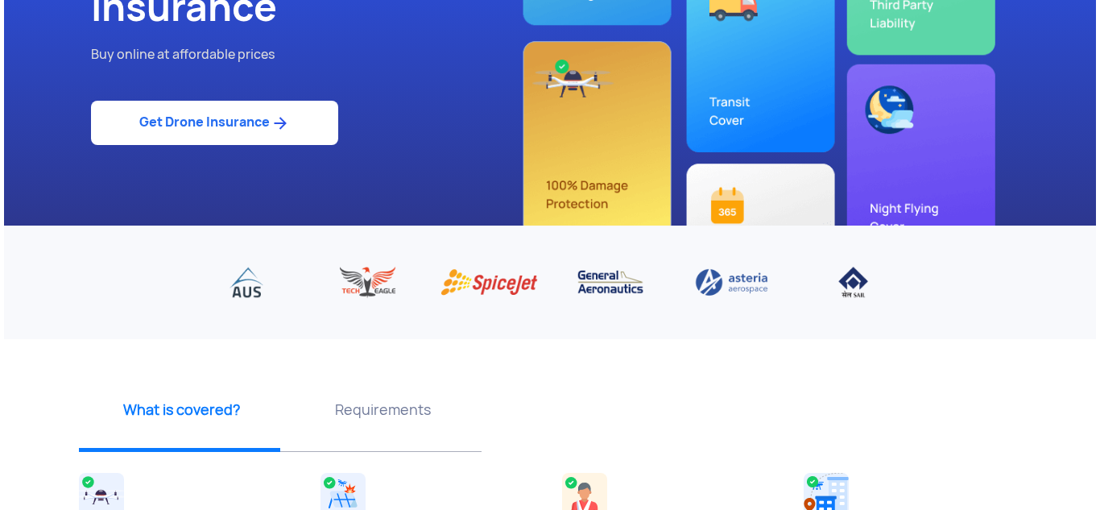
scroll to position [0, 0]
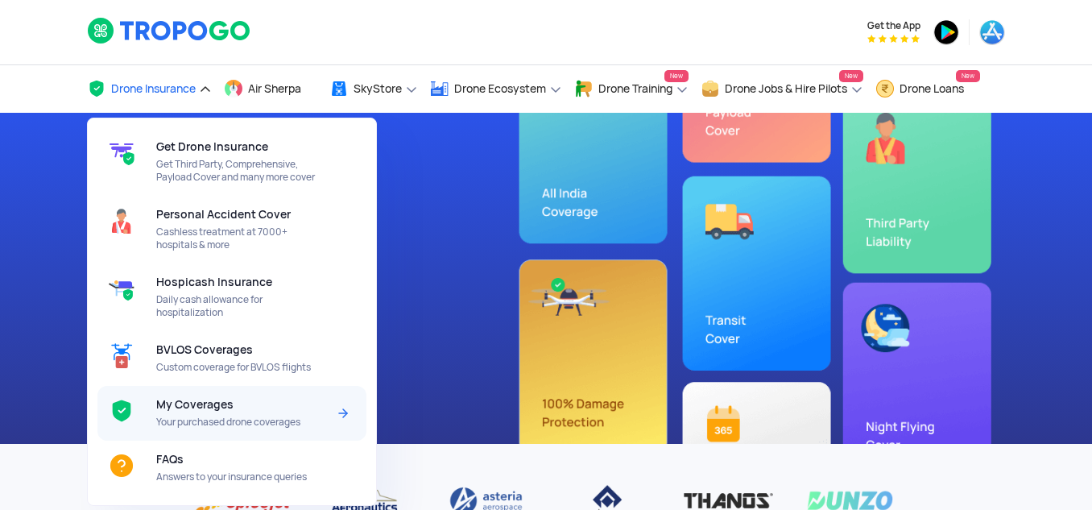
click at [195, 405] on span "My Coverages" at bounding box center [194, 404] width 77 height 13
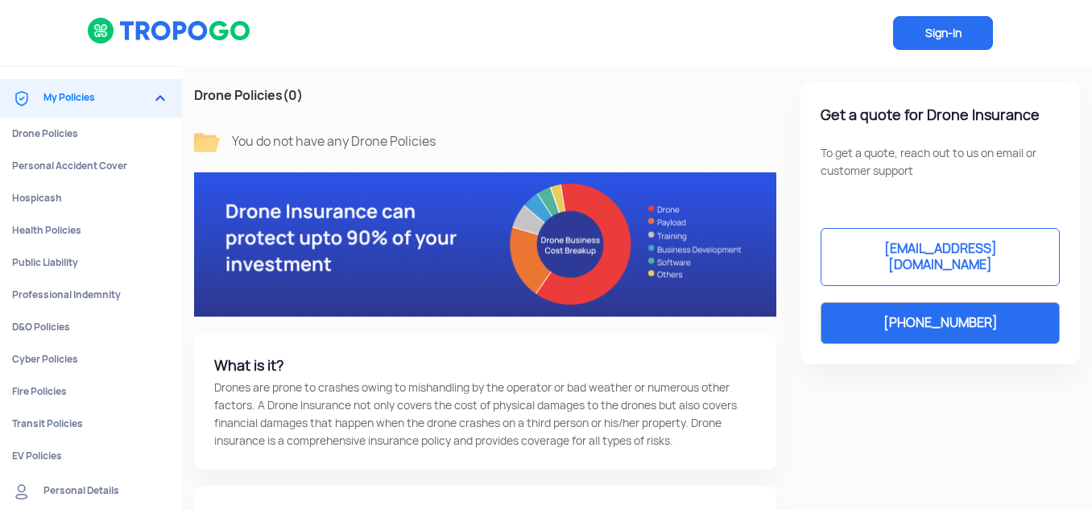
click at [923, 30] on span "Sign-In" at bounding box center [943, 33] width 100 height 34
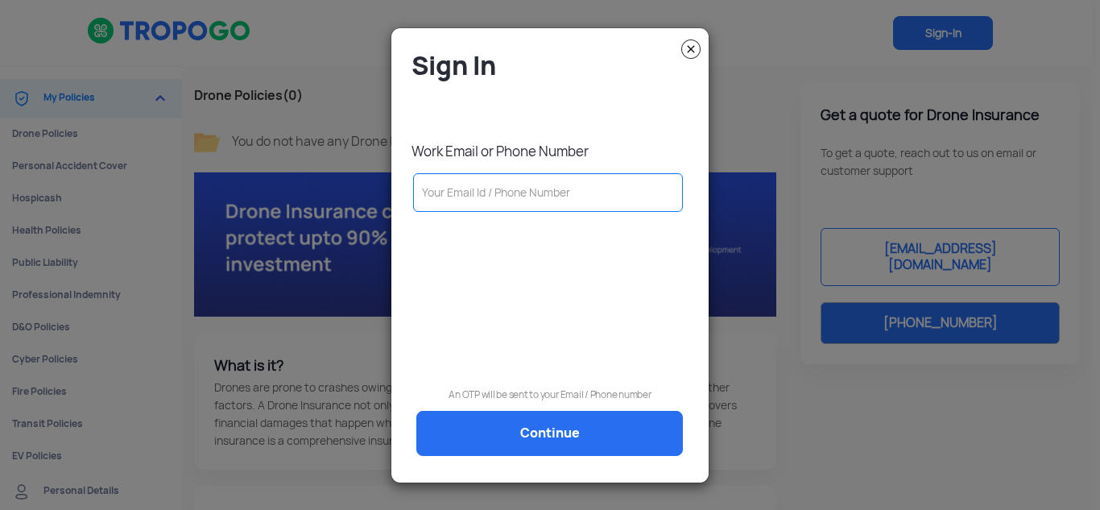
click at [445, 198] on input "text" at bounding box center [548, 192] width 270 height 39
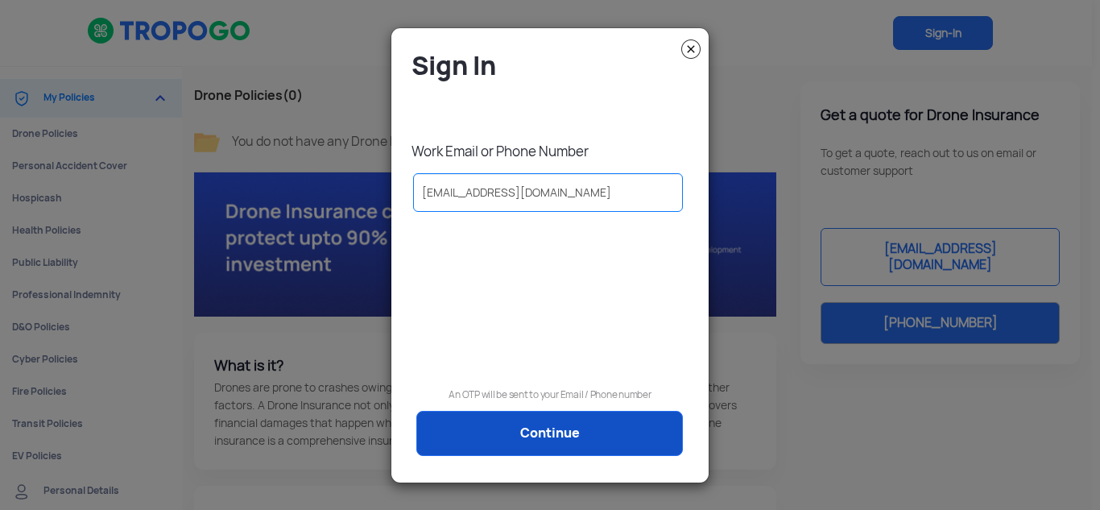
type input "acm.rpto@rru.ac.in"
click at [559, 430] on link "Continue" at bounding box center [549, 433] width 267 height 45
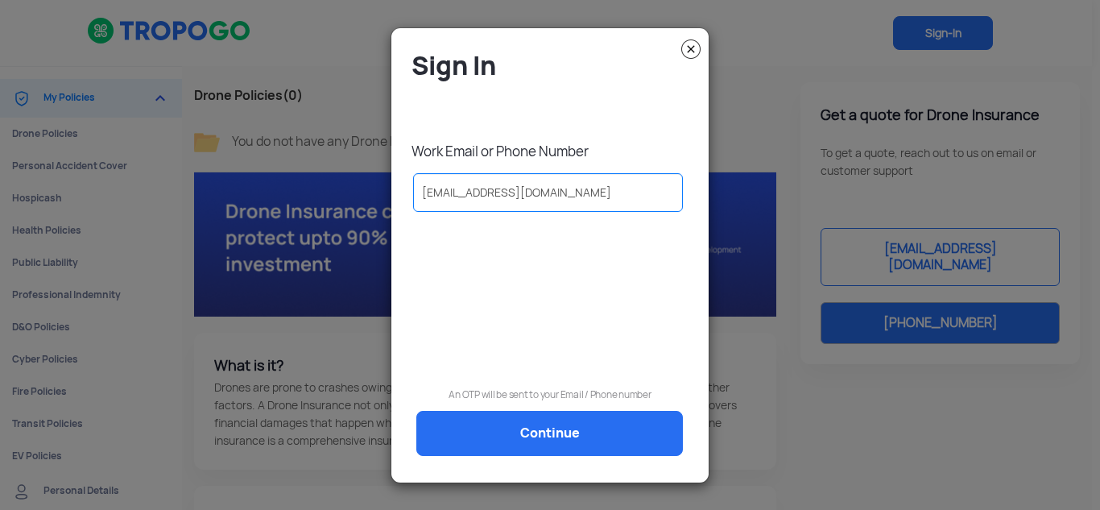
click at [544, 428] on div "Sign In Work Email or Phone Number acm.rpto@rru.ac.in An OTP will be sent to yo…" at bounding box center [549, 261] width 293 height 425
click at [693, 41] on img at bounding box center [690, 48] width 19 height 19
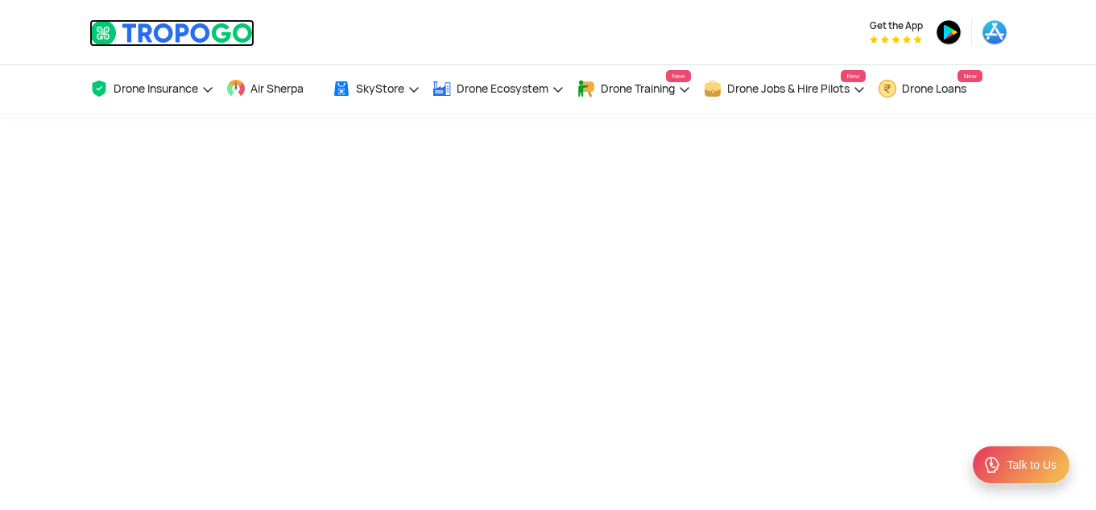
drag, startPoint x: 0, startPoint y: 0, endPoint x: 138, endPoint y: 35, distance: 142.0
click at [138, 35] on img at bounding box center [171, 32] width 165 height 27
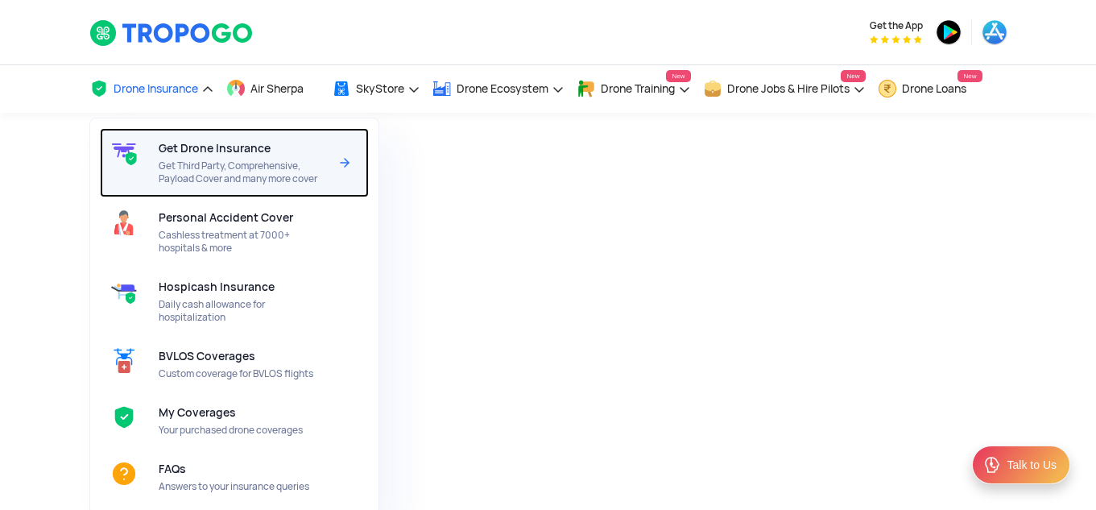
click at [229, 163] on span "Get Third Party, Comprehensive, Payload Cover and many more cover" at bounding box center [244, 172] width 170 height 26
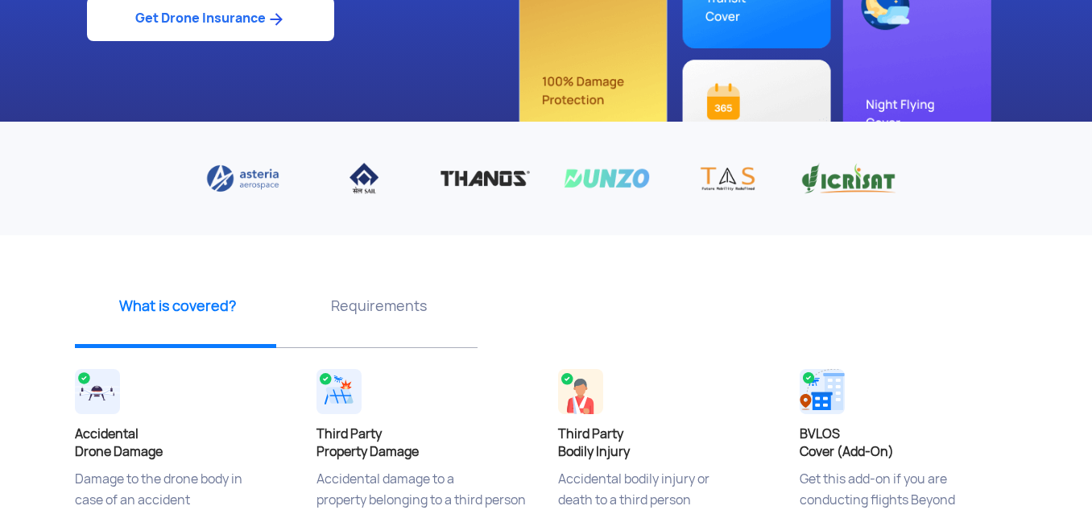
scroll to position [564, 0]
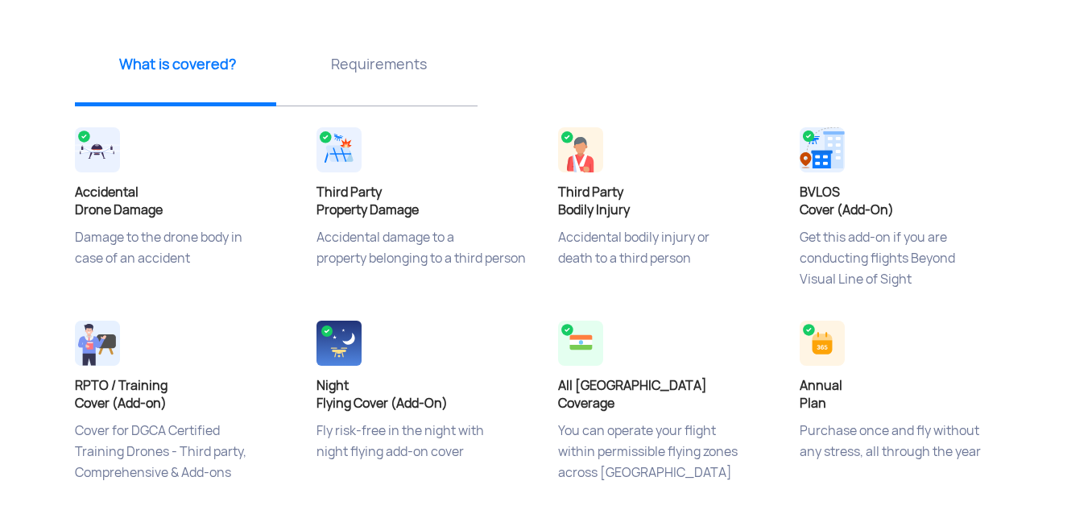
click at [359, 74] on p "Requirements" at bounding box center [378, 64] width 189 height 20
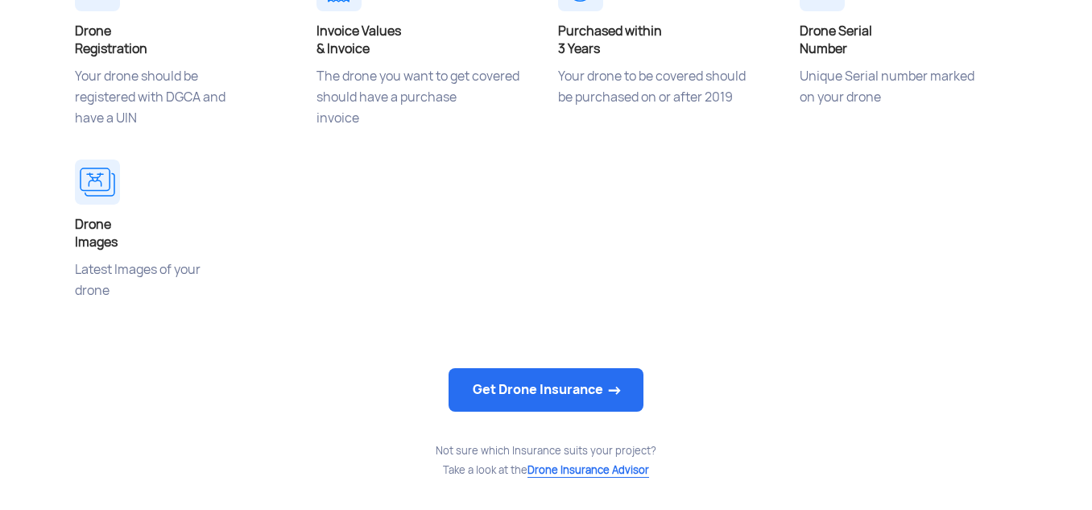
scroll to position [886, 0]
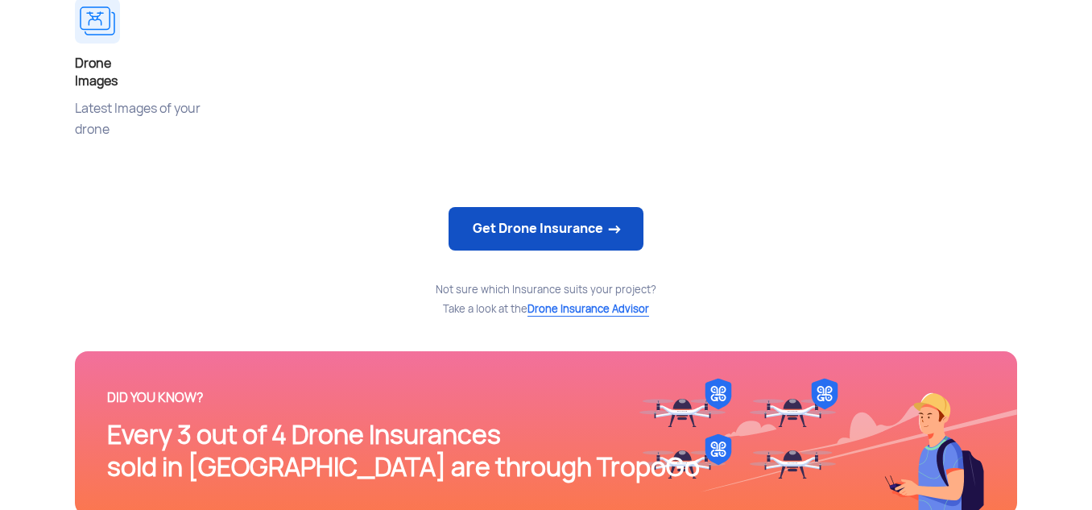
click at [572, 236] on link "Get Drone Insurance" at bounding box center [546, 228] width 195 height 43
click at [575, 221] on link "Get Drone Insurance" at bounding box center [546, 228] width 195 height 43
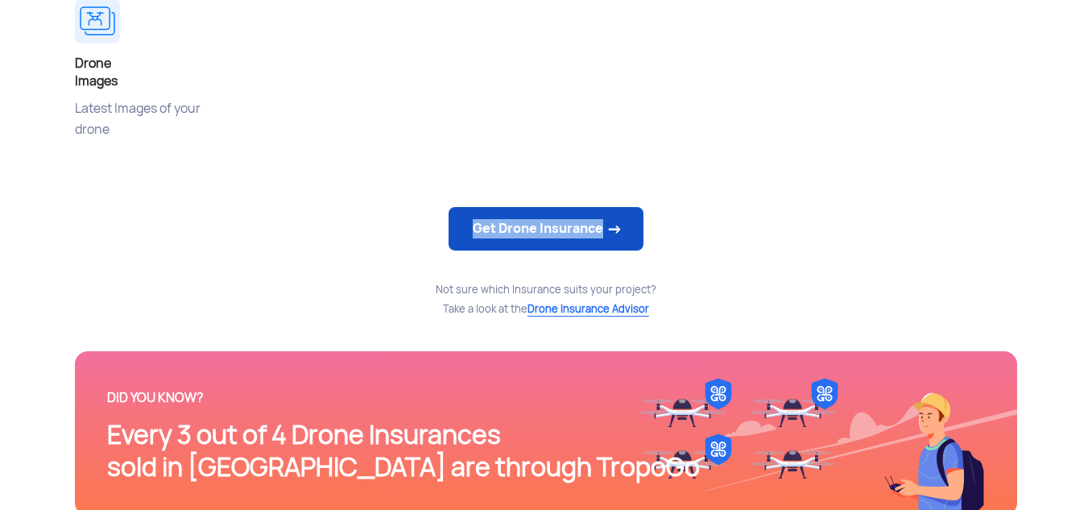
click at [575, 221] on link "Get Drone Insurance" at bounding box center [546, 228] width 195 height 43
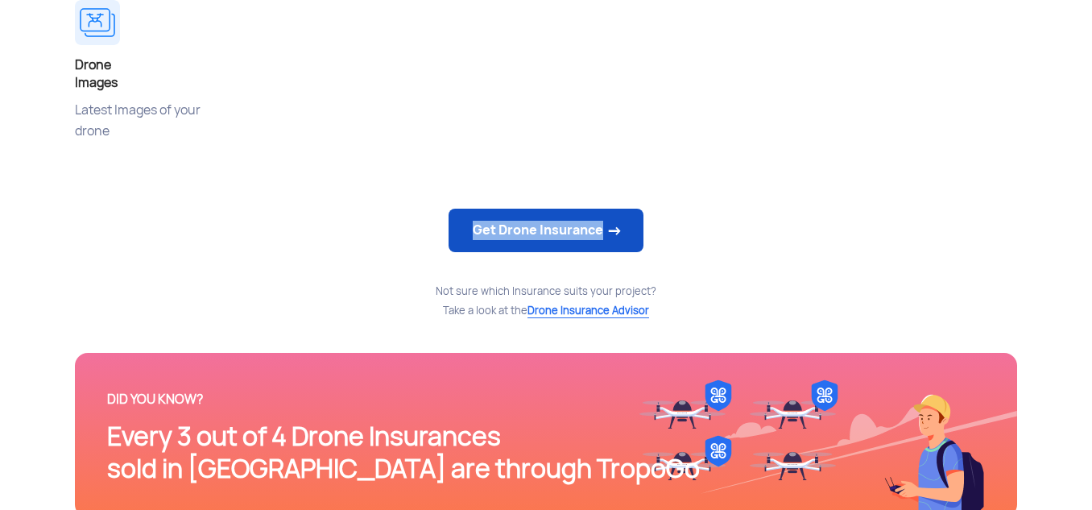
scroll to position [805, 0]
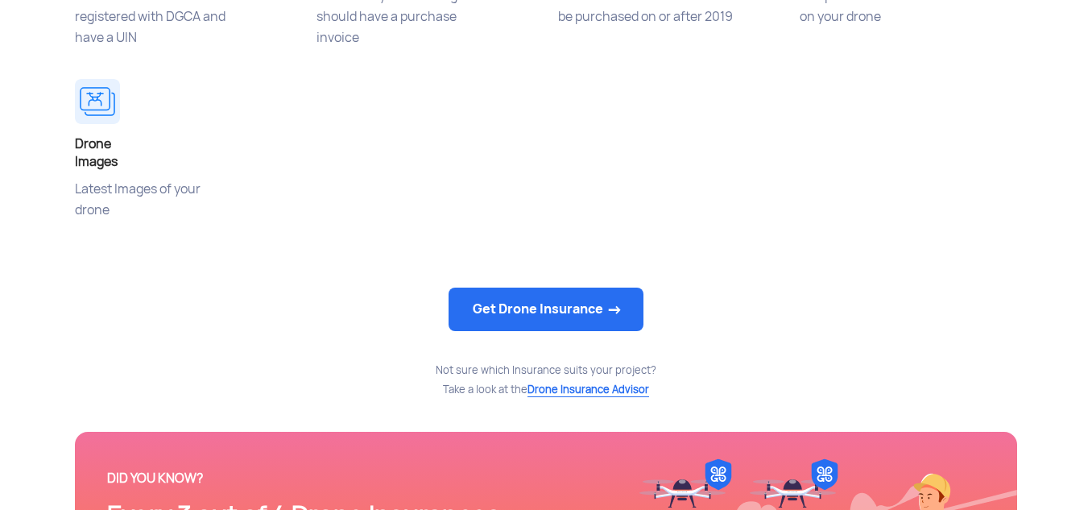
click at [767, 221] on div "Drone Registration Your drone should be registered with DGCA and have a UIN Inv…" at bounding box center [546, 74] width 966 height 387
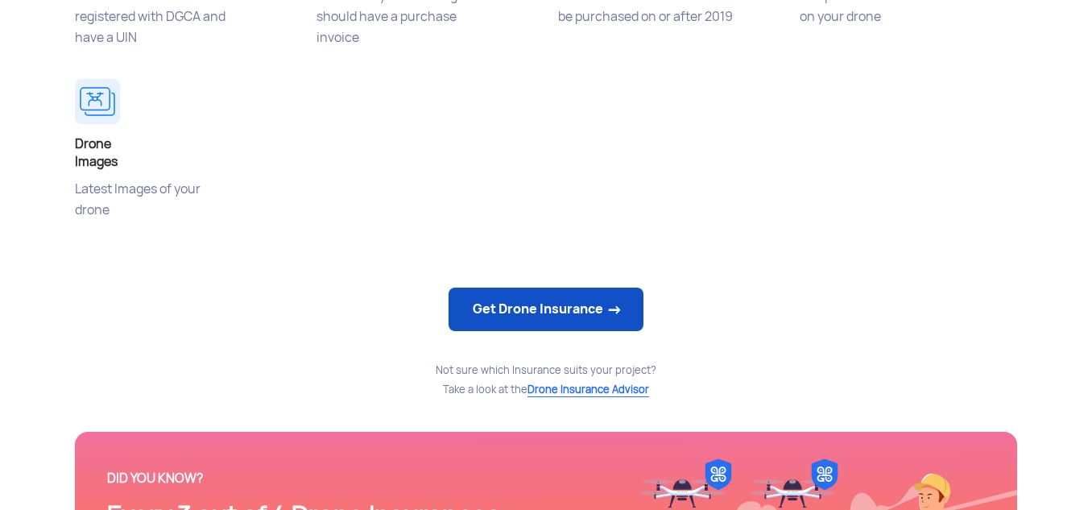
click at [604, 318] on link "Get Drone Insurance" at bounding box center [546, 308] width 195 height 43
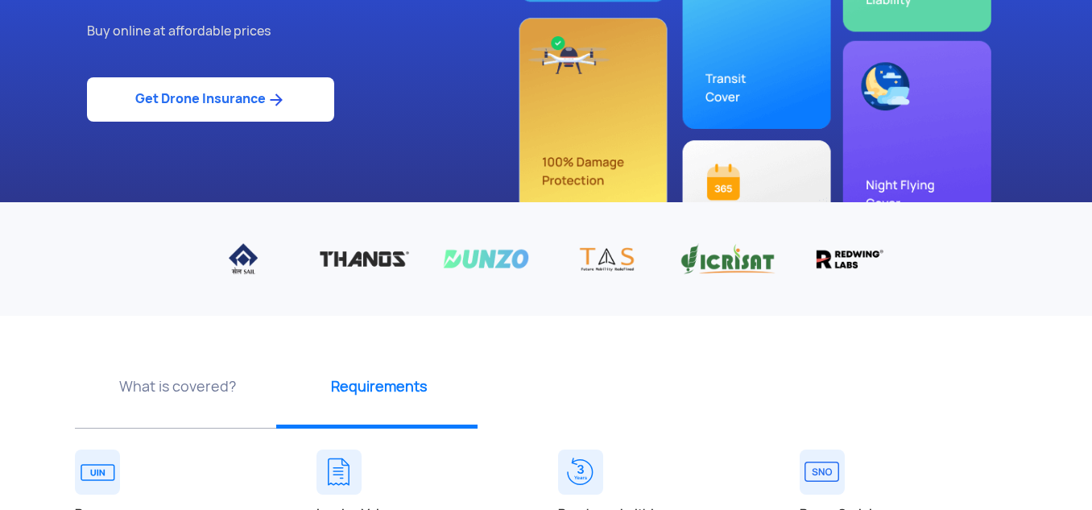
scroll to position [81, 0]
